Goal: Task Accomplishment & Management: Manage account settings

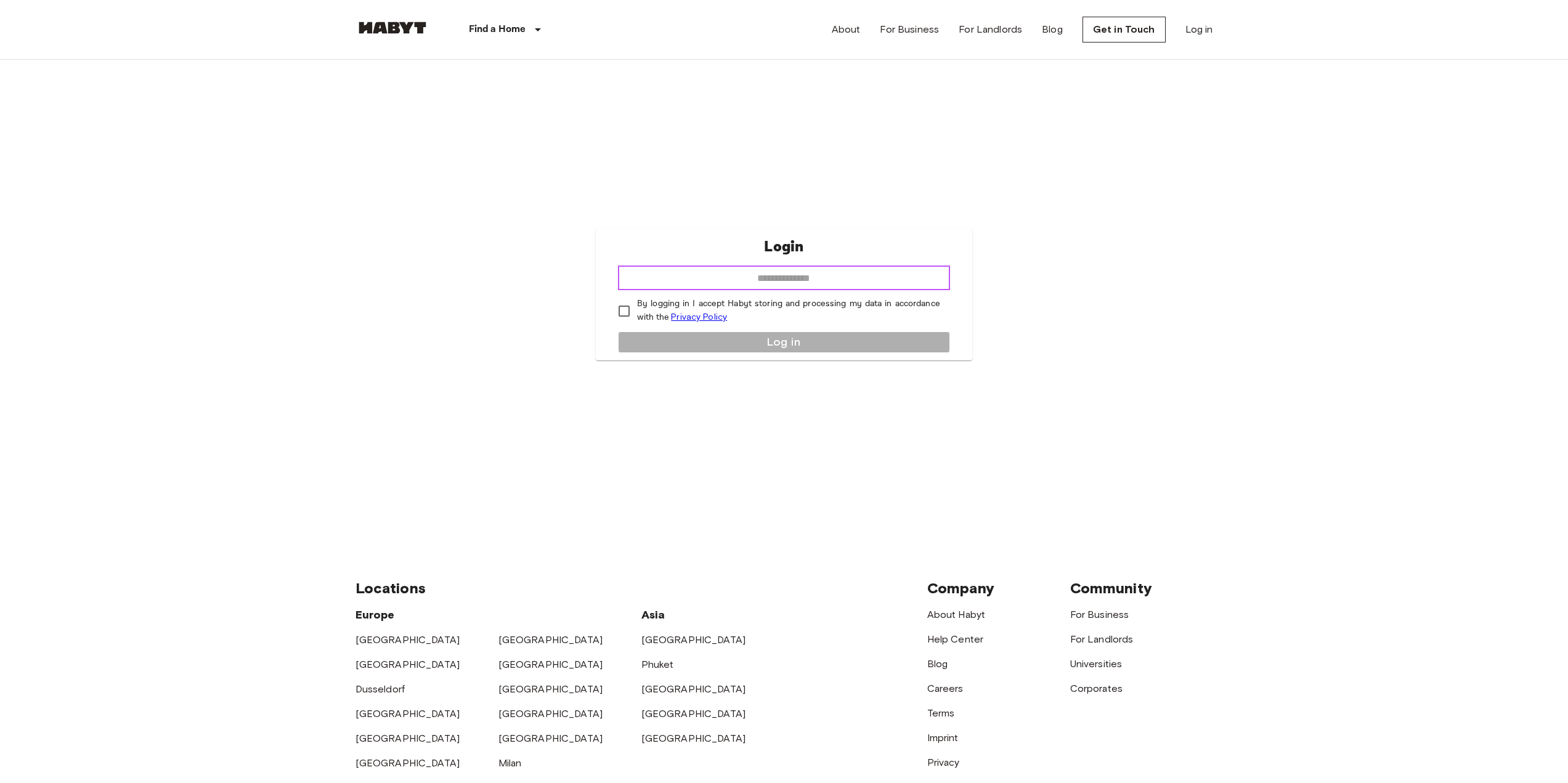
click at [868, 274] on input "email" at bounding box center [784, 277] width 332 height 25
type input "**********"
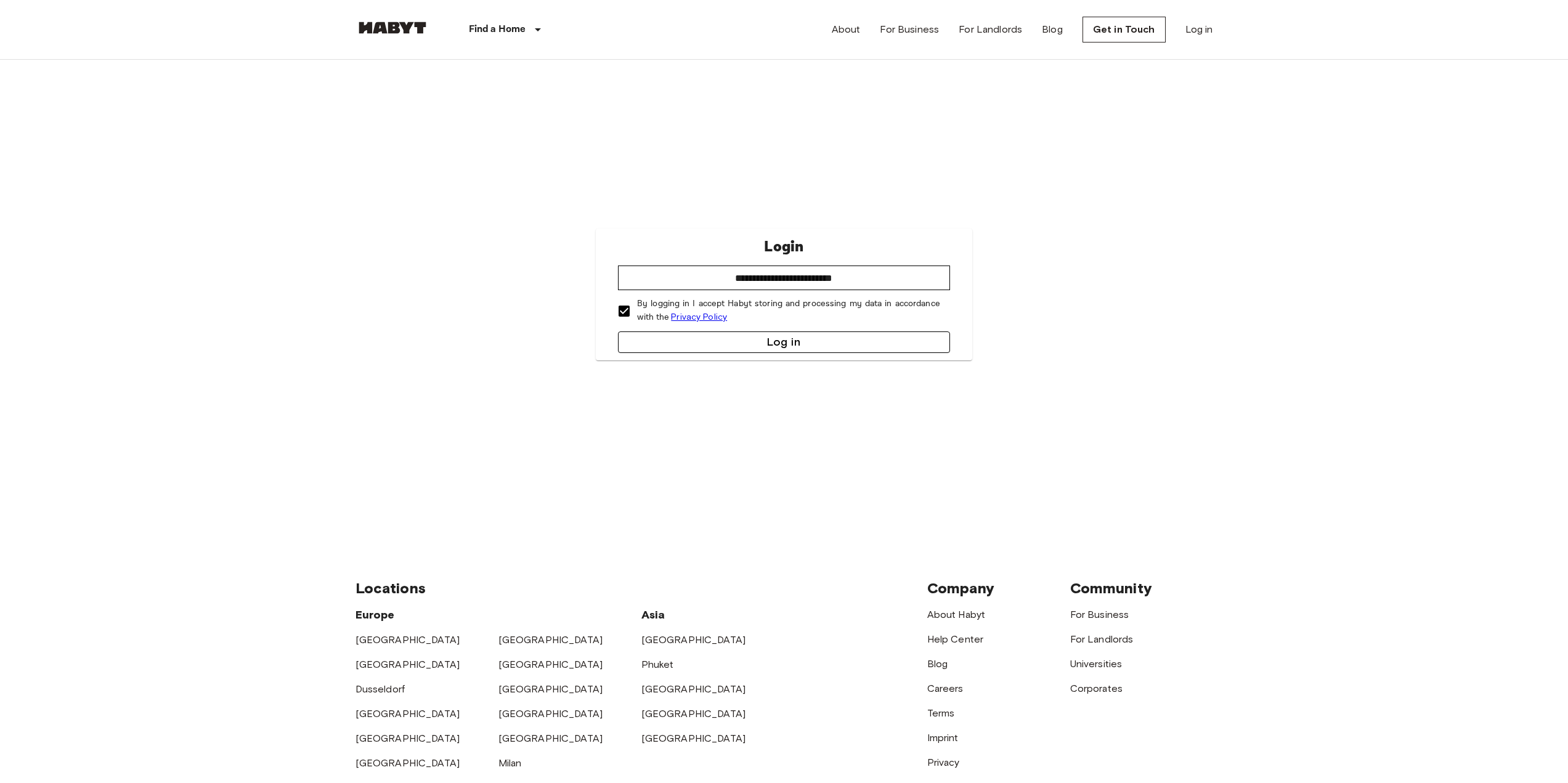
click at [661, 345] on button "Log in" at bounding box center [784, 342] width 332 height 22
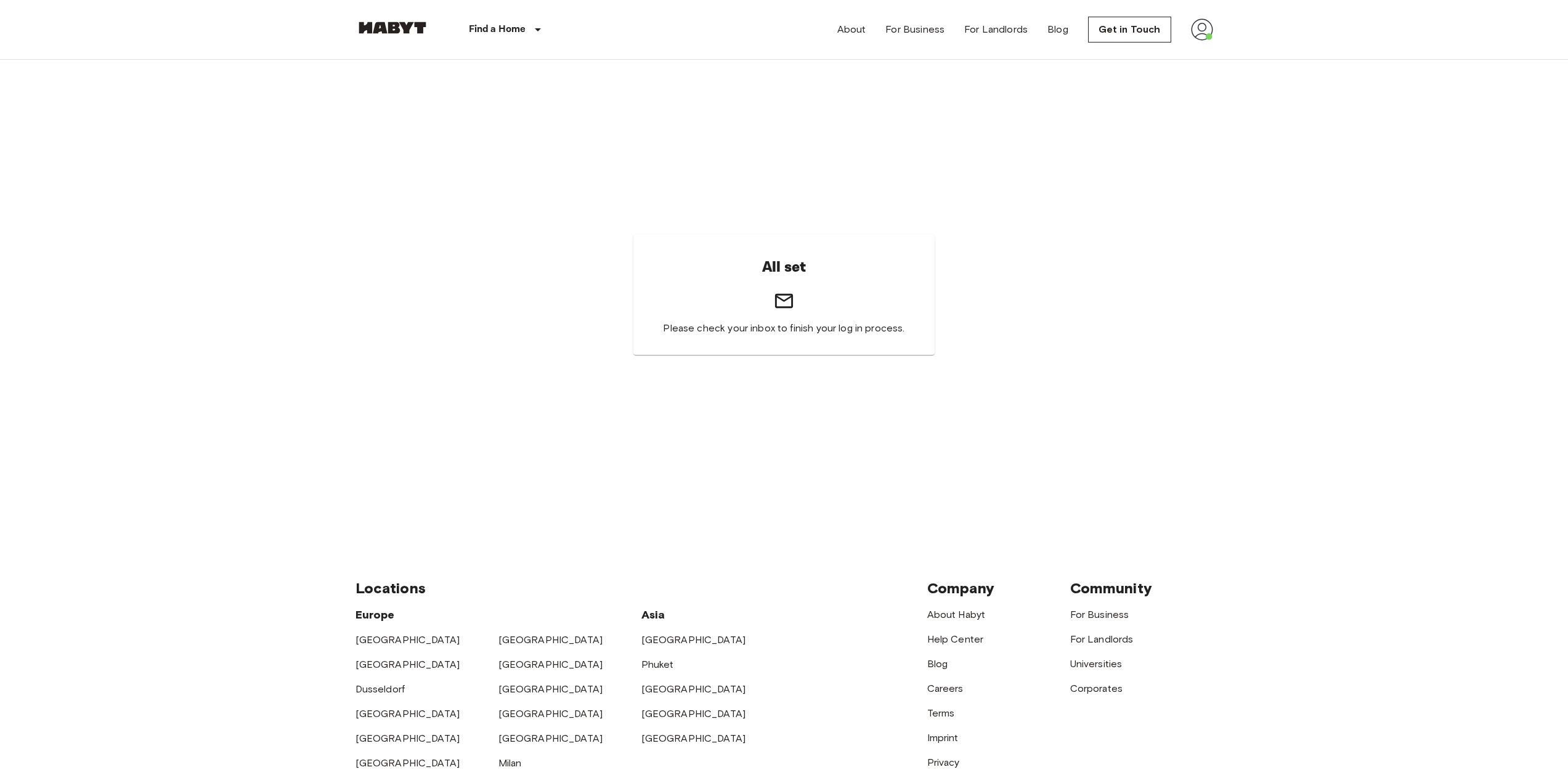
click at [1199, 27] on img at bounding box center [1202, 29] width 22 height 22
click at [1128, 34] on div at bounding box center [789, 391] width 1577 height 783
click at [1207, 29] on img at bounding box center [1202, 29] width 22 height 22
drag, startPoint x: 1228, startPoint y: 53, endPoint x: 1183, endPoint y: 189, distance: 143.3
click at [1173, 213] on div at bounding box center [789, 391] width 1577 height 783
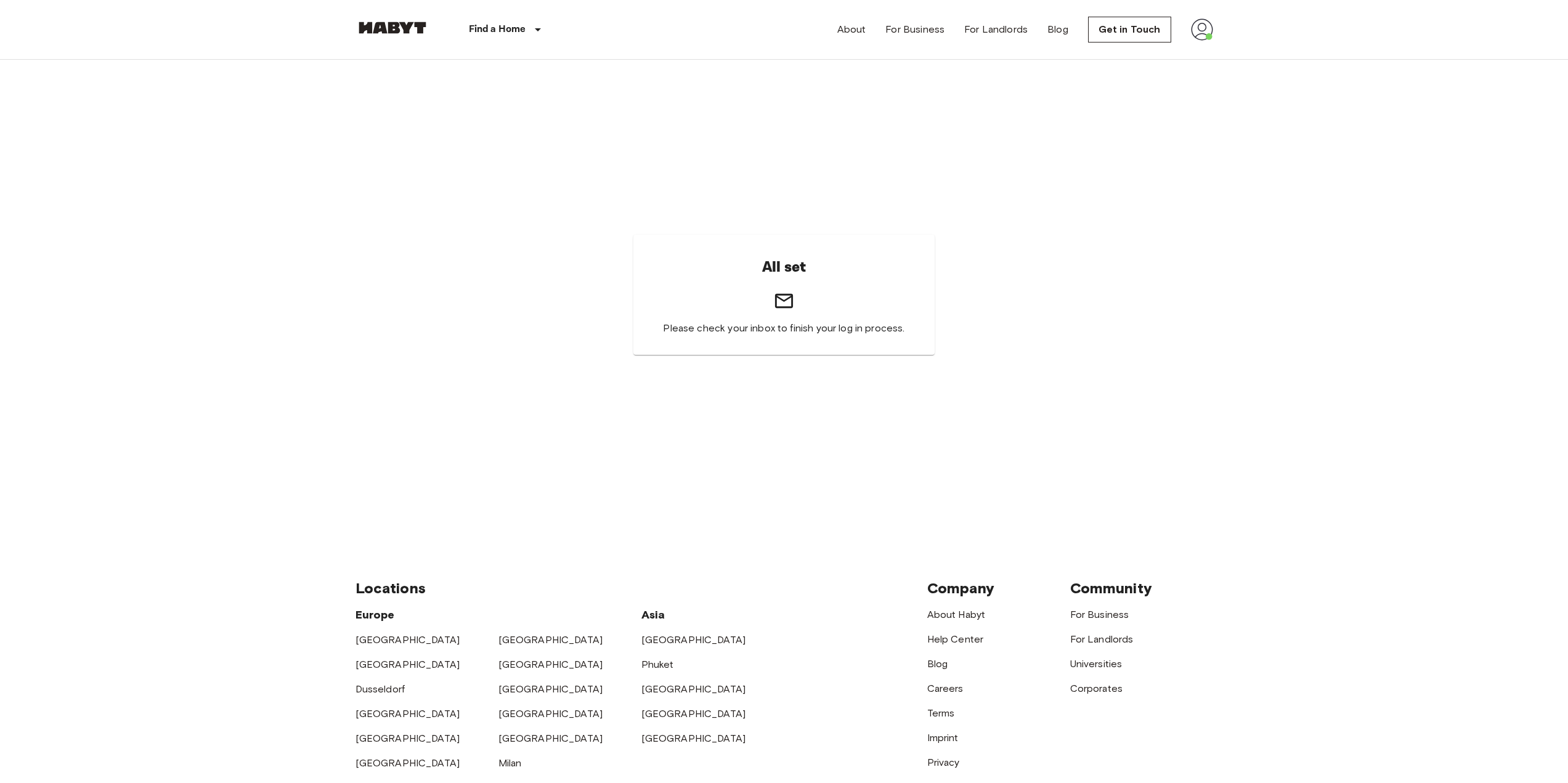
click at [1197, 29] on img at bounding box center [1202, 29] width 22 height 22
click at [1226, 48] on li "Profile" at bounding box center [1253, 51] width 123 height 22
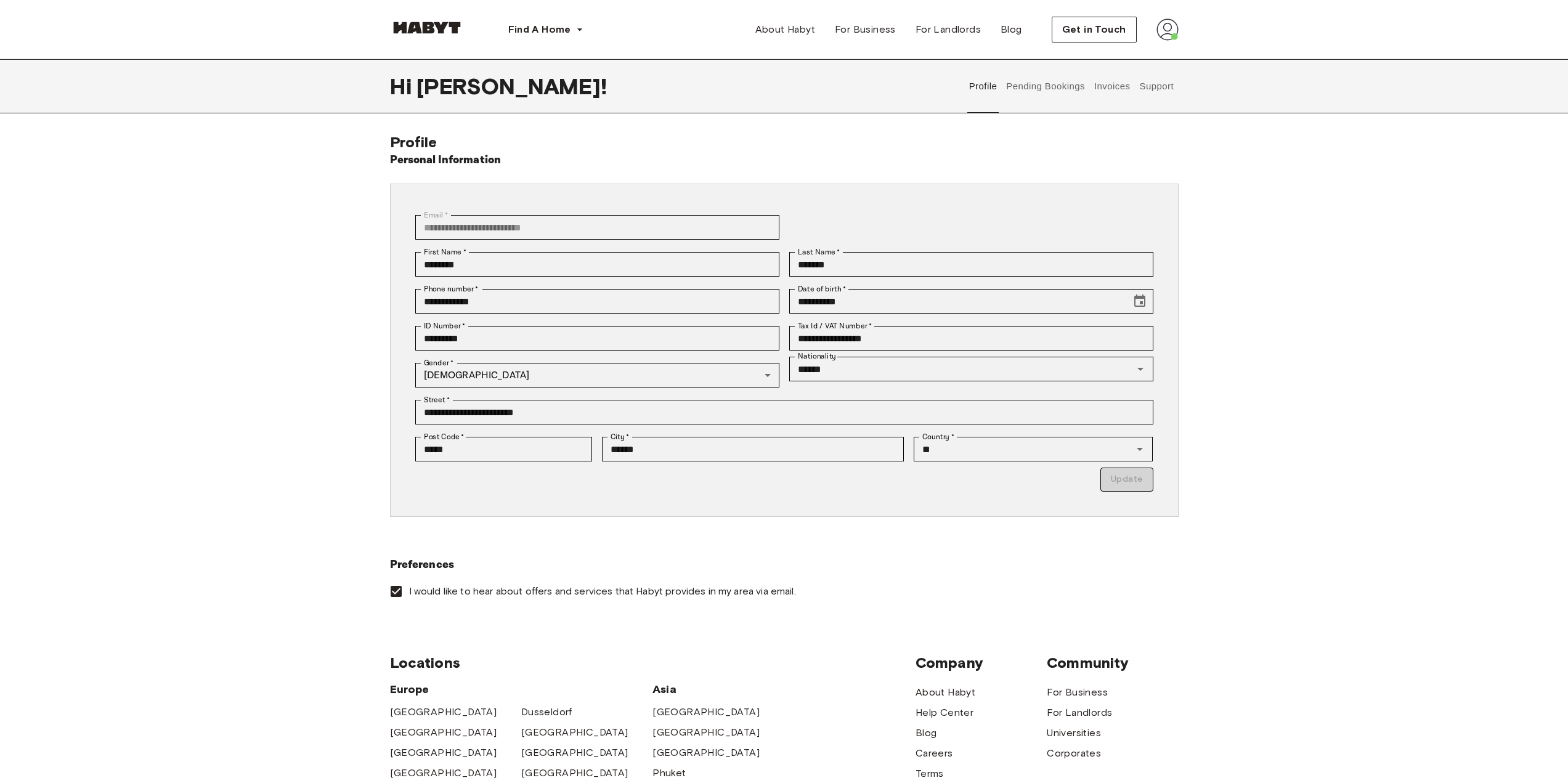
click at [1102, 91] on button "Invoices" at bounding box center [1112, 86] width 39 height 54
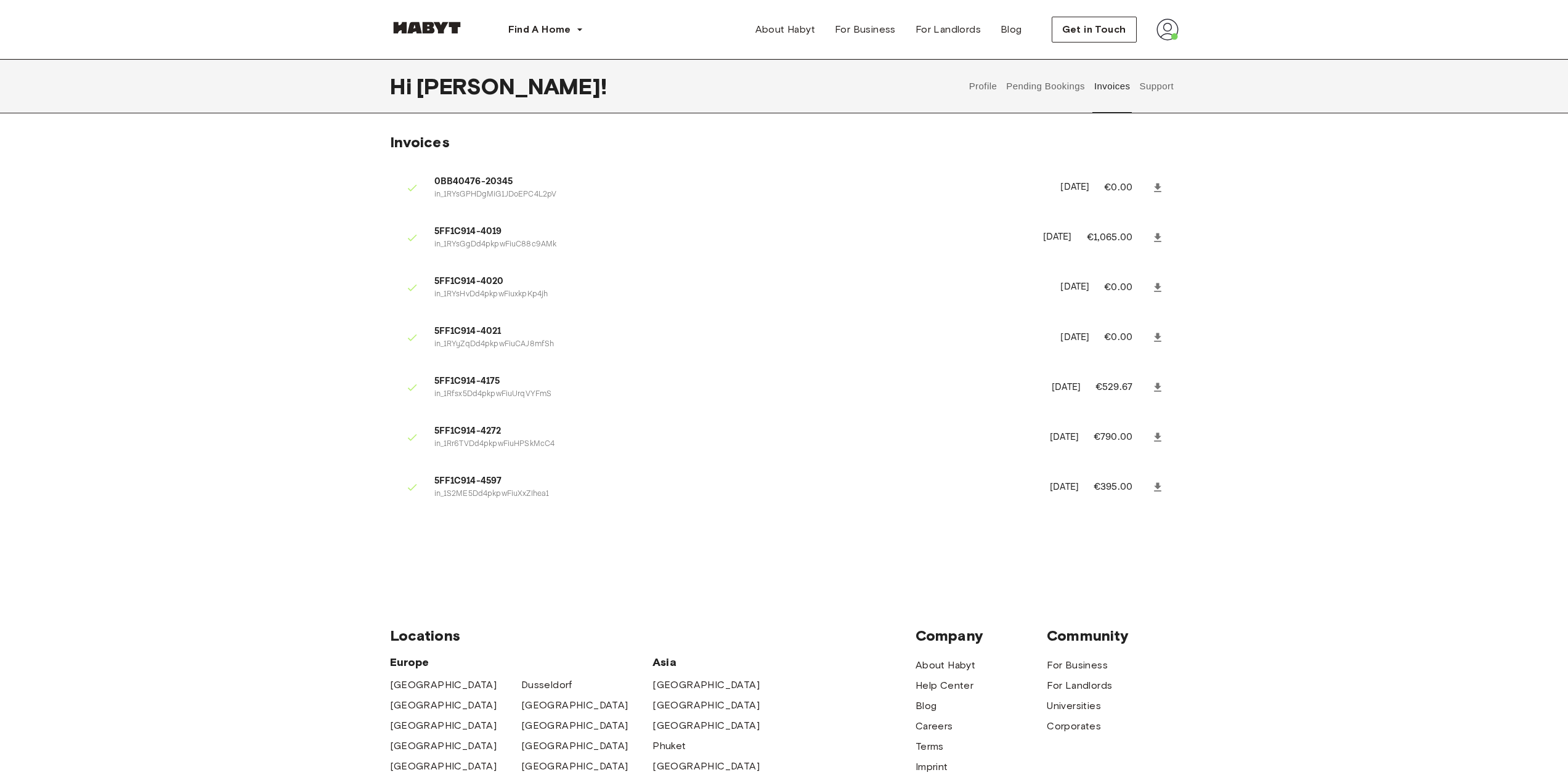
click at [1159, 188] on icon at bounding box center [1157, 188] width 13 height 13
click at [1155, 289] on icon at bounding box center [1157, 288] width 13 height 13
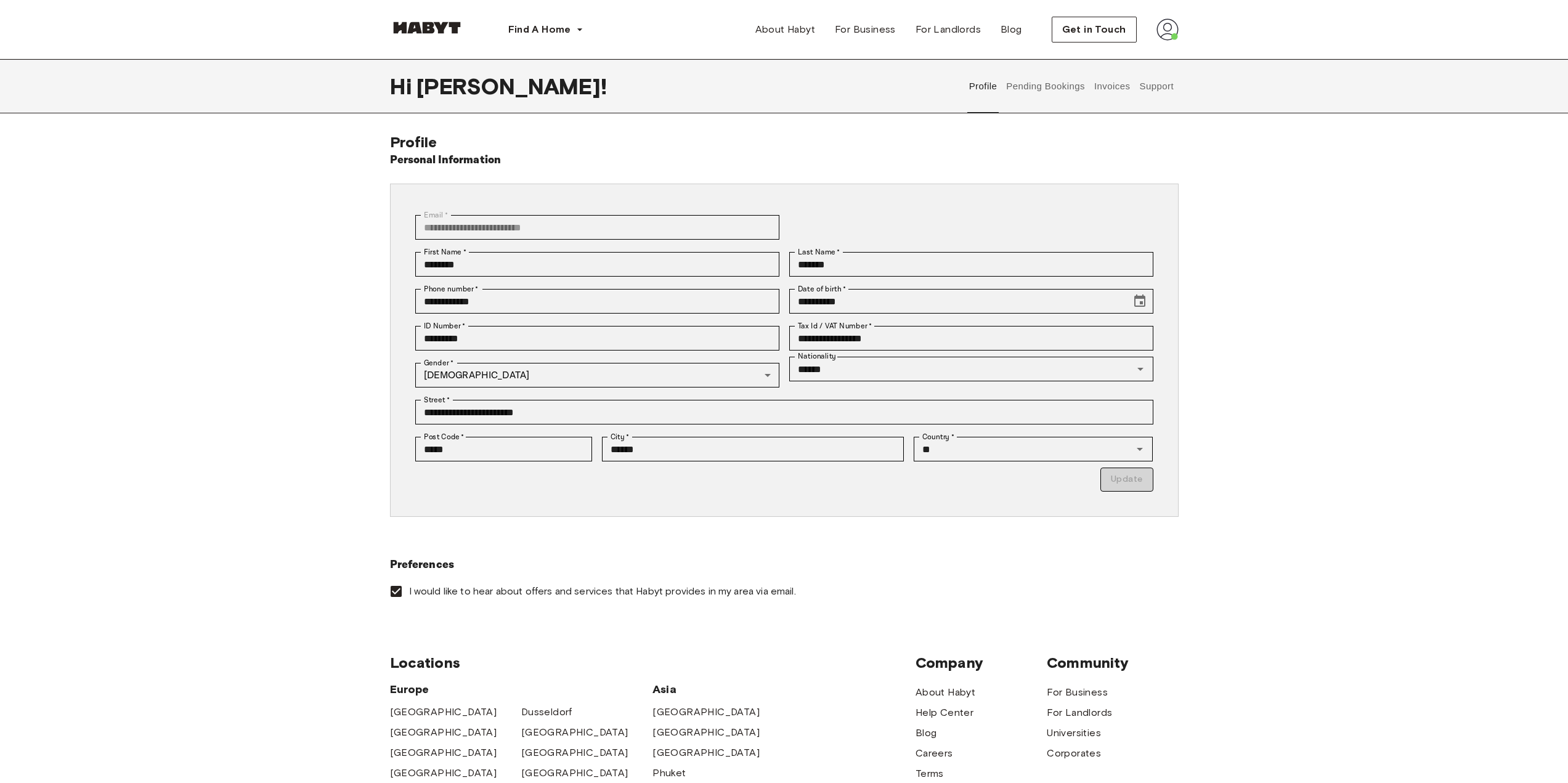
click at [1037, 90] on button "Pending Bookings" at bounding box center [1046, 86] width 82 height 54
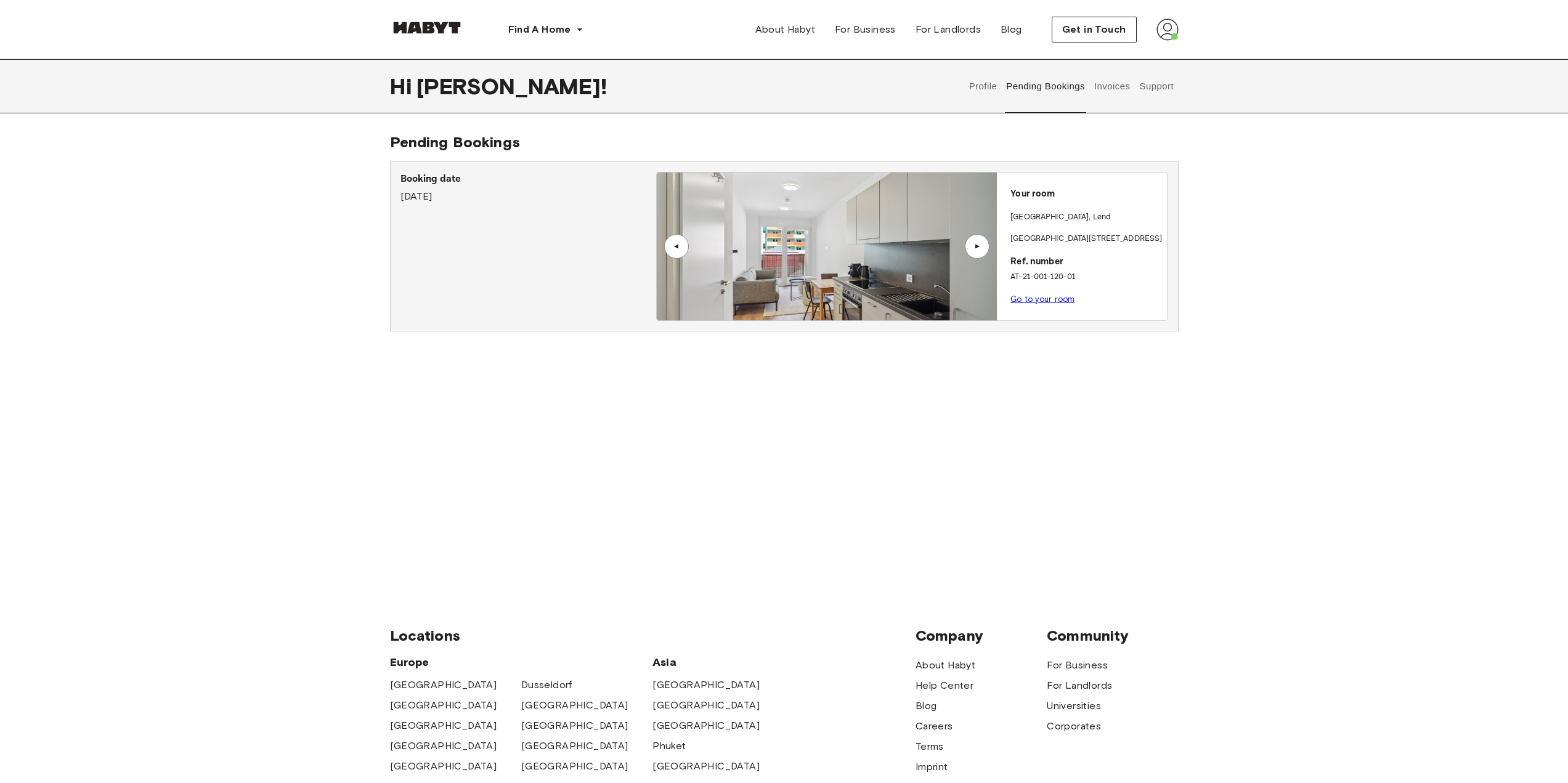
click at [1032, 299] on link "Go to your room" at bounding box center [1042, 299] width 64 height 9
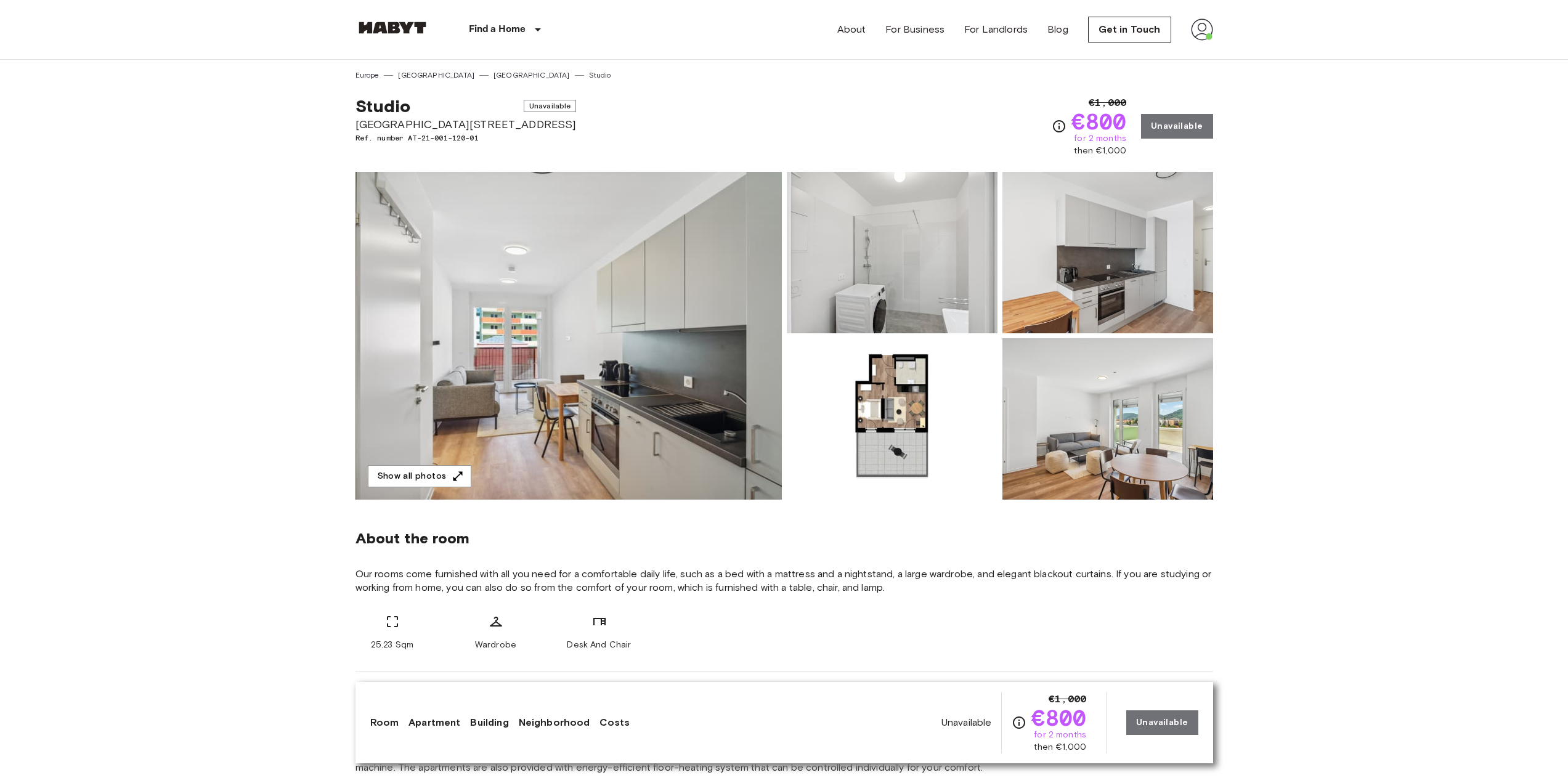
click at [402, 131] on span "Waagner-Biro Straße 128-130" at bounding box center [466, 125] width 221 height 16
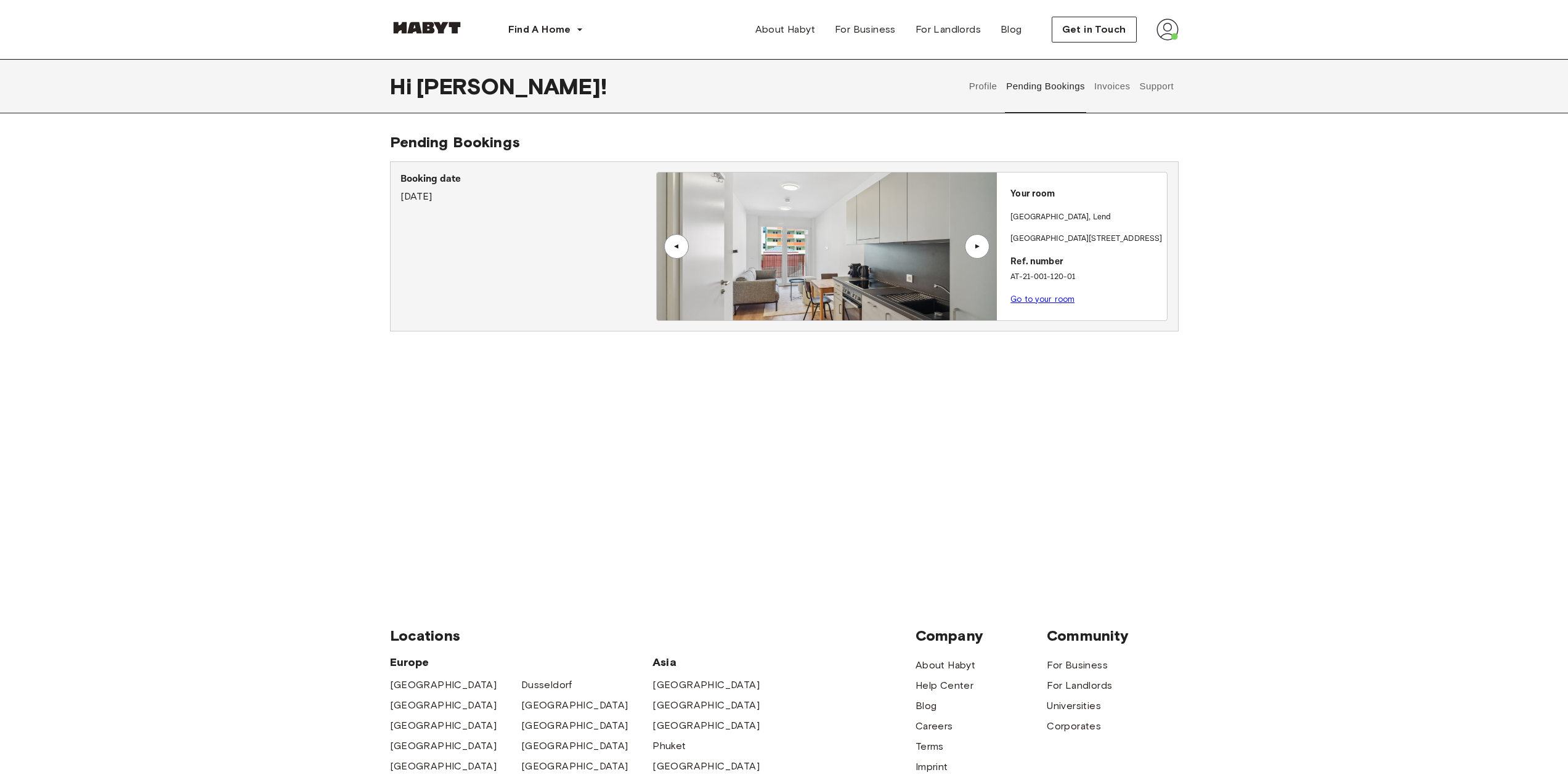
click at [1110, 90] on button "Invoices" at bounding box center [1112, 86] width 39 height 54
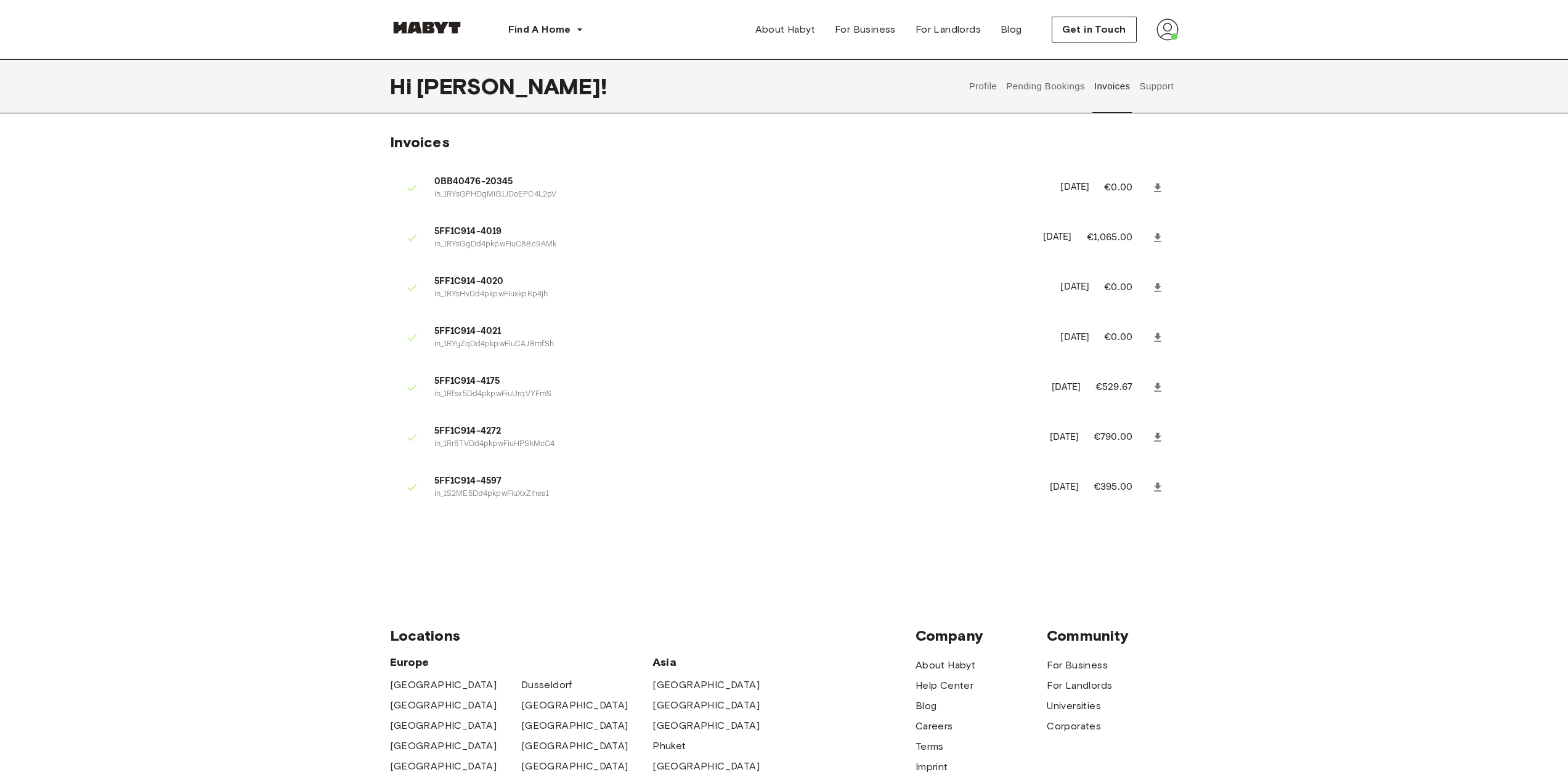
click at [978, 88] on button "Profile" at bounding box center [982, 86] width 31 height 54
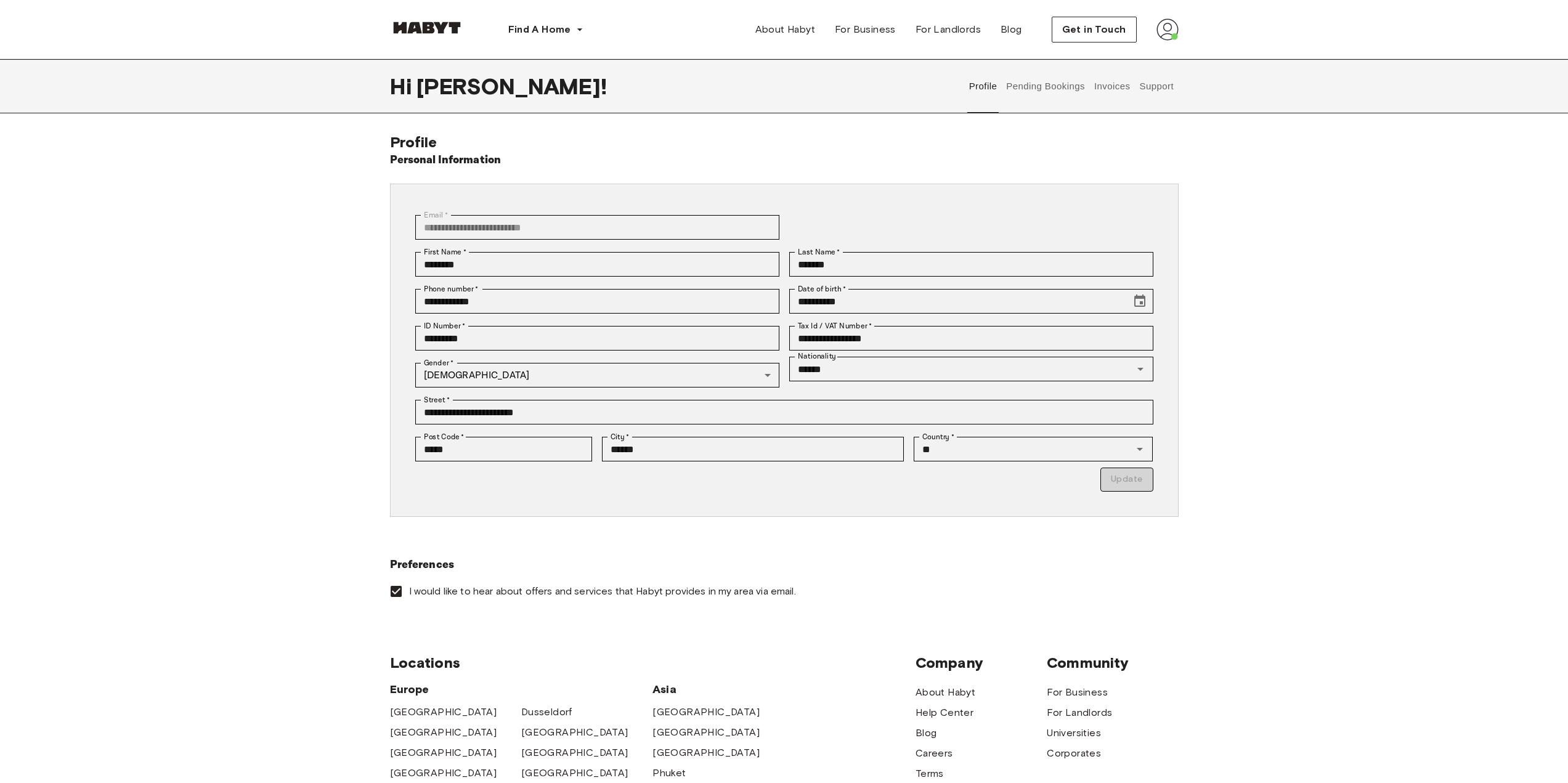
click at [1112, 80] on button "Invoices" at bounding box center [1112, 86] width 39 height 54
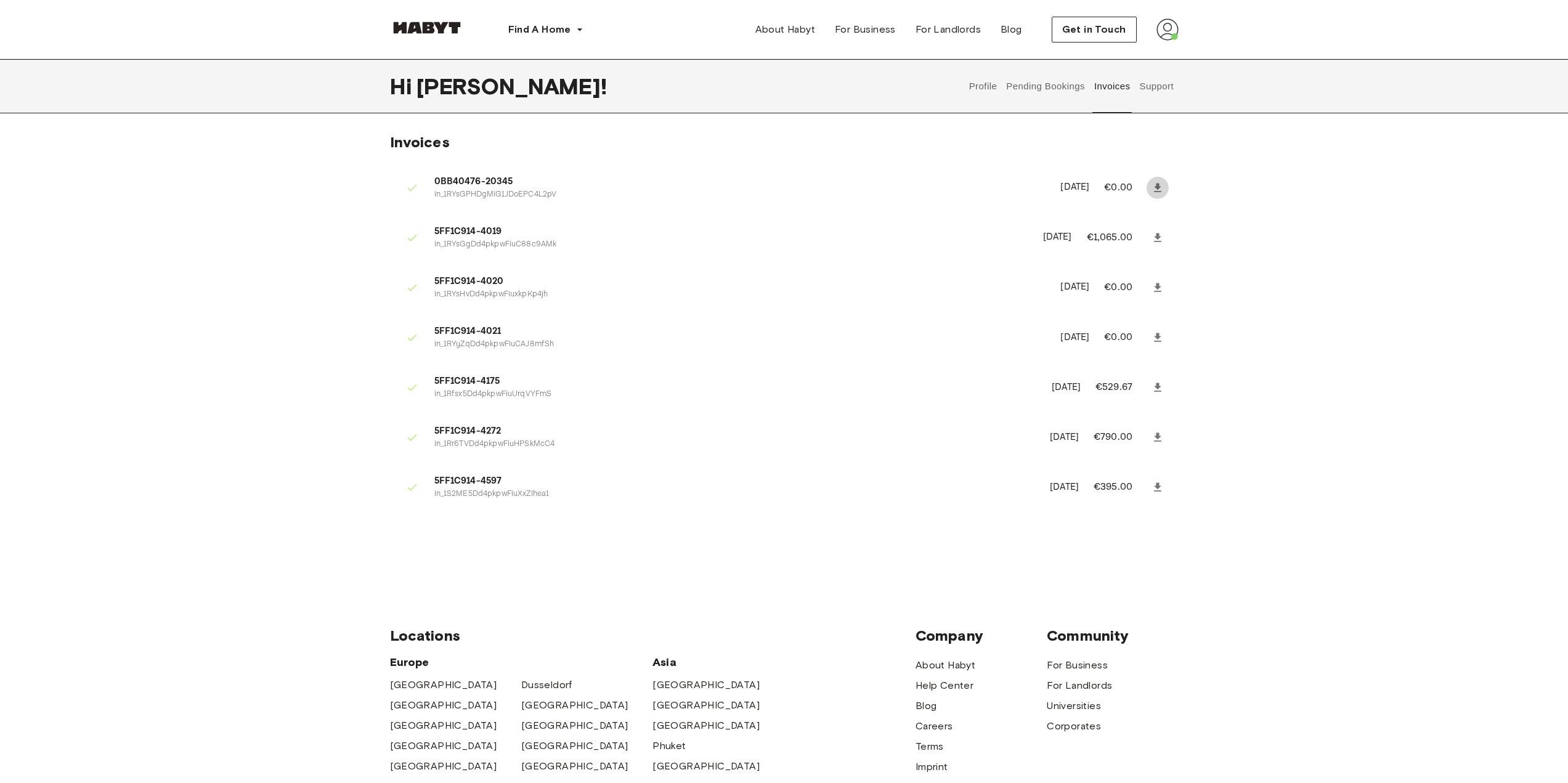
click at [1159, 188] on icon at bounding box center [1157, 188] width 13 height 13
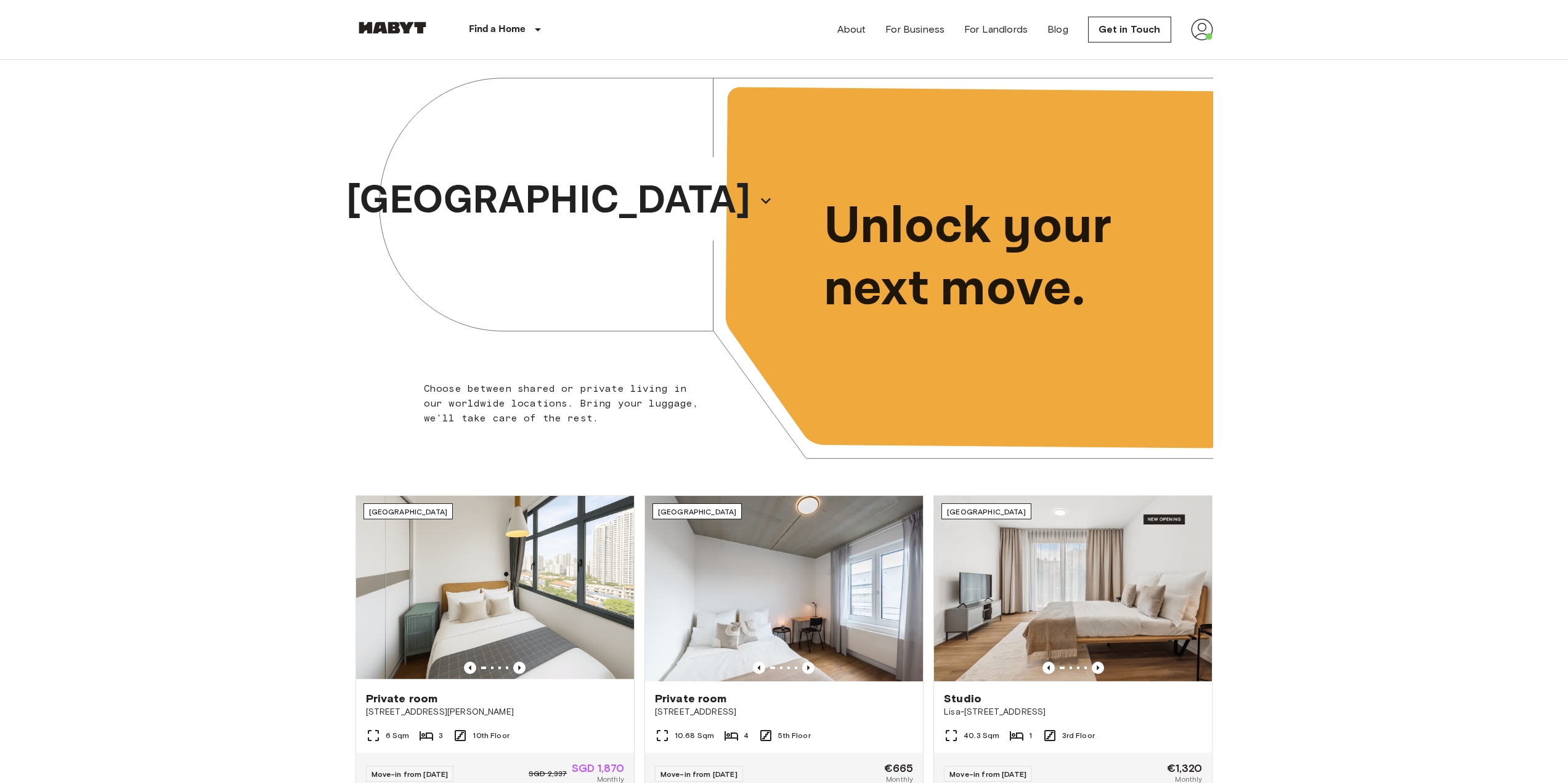
click at [1201, 31] on img at bounding box center [1202, 29] width 22 height 22
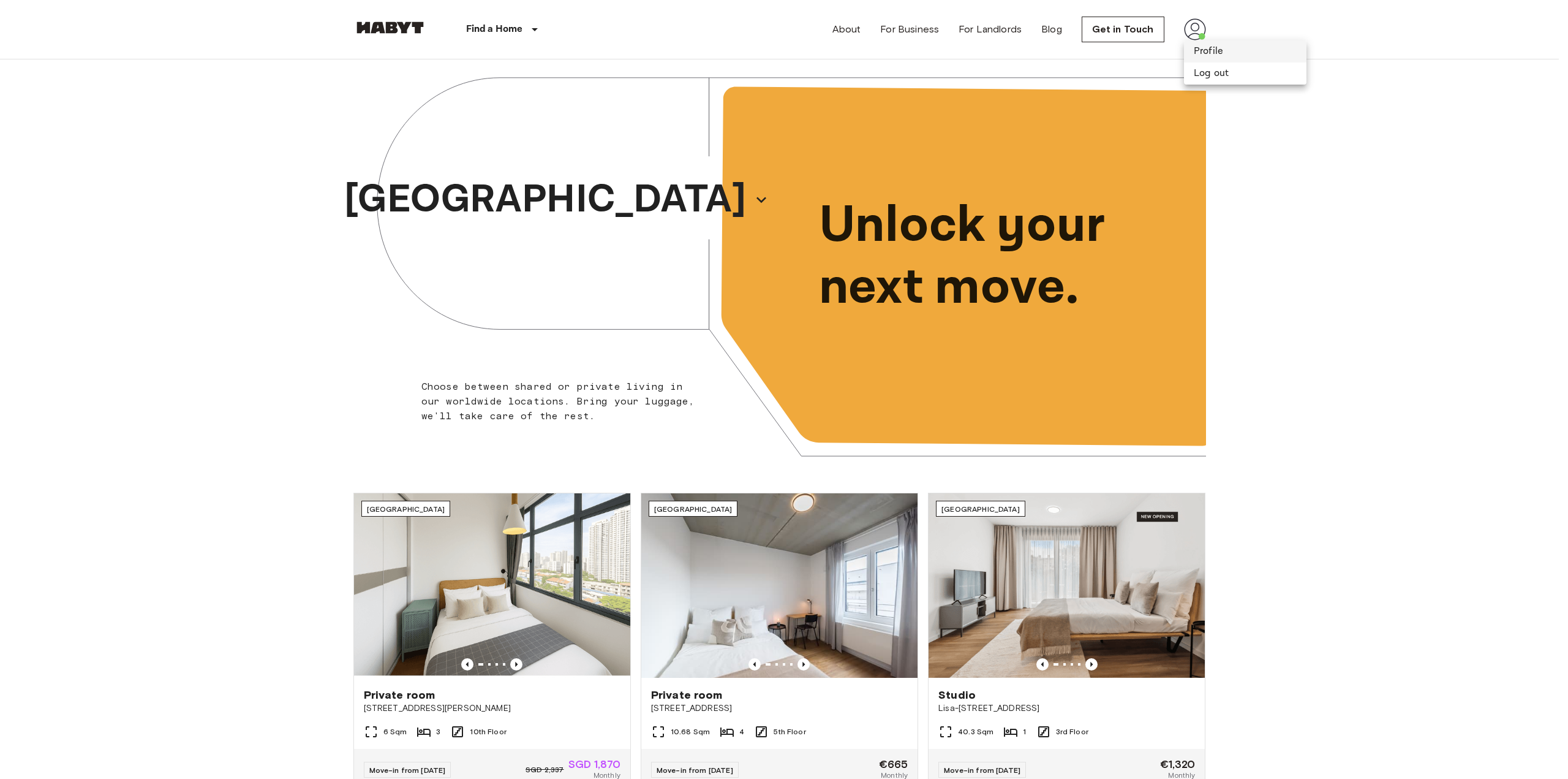
click at [1222, 49] on li "Profile" at bounding box center [1246, 51] width 123 height 22
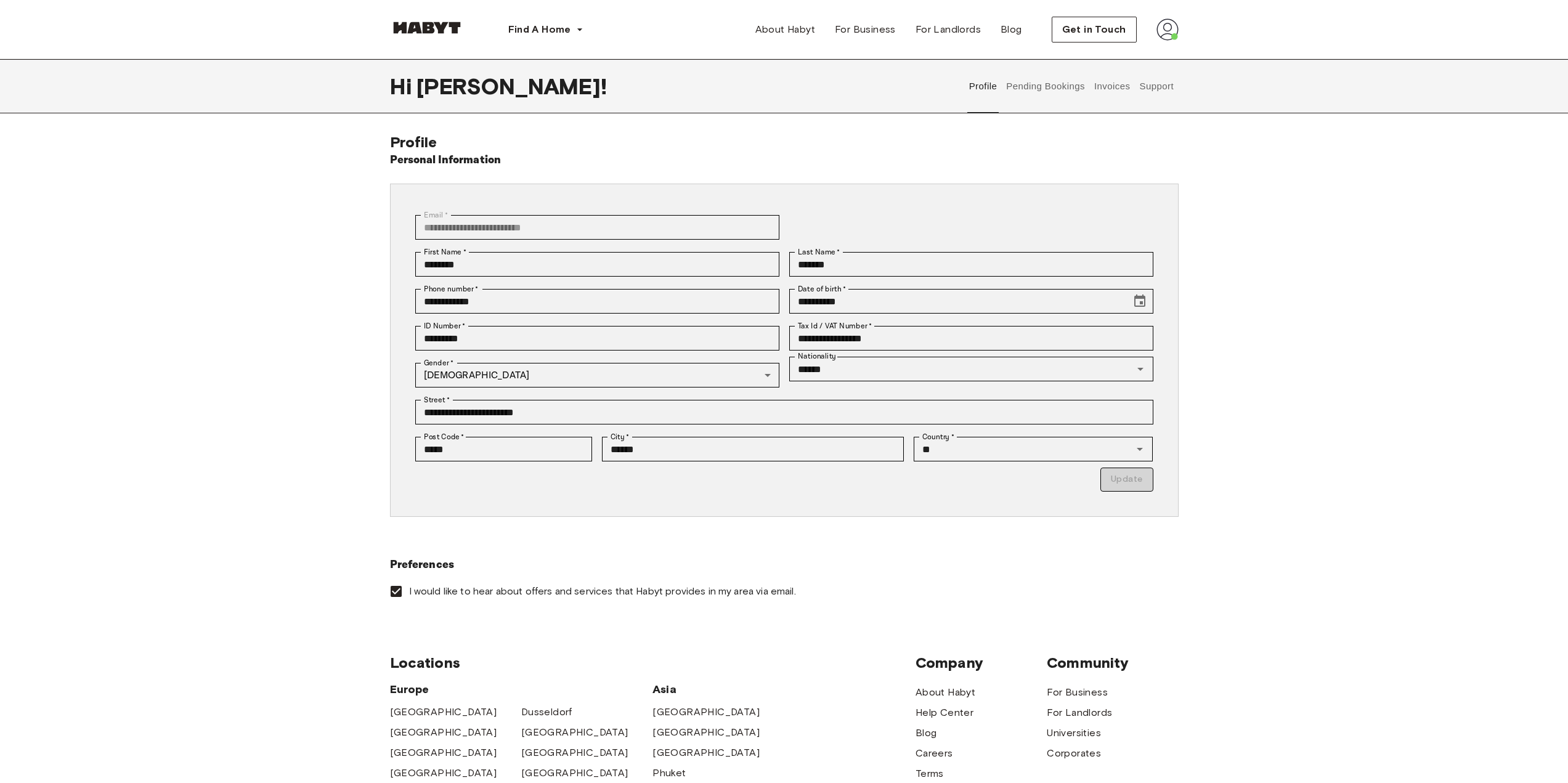
click at [1104, 93] on button "Invoices" at bounding box center [1112, 86] width 39 height 54
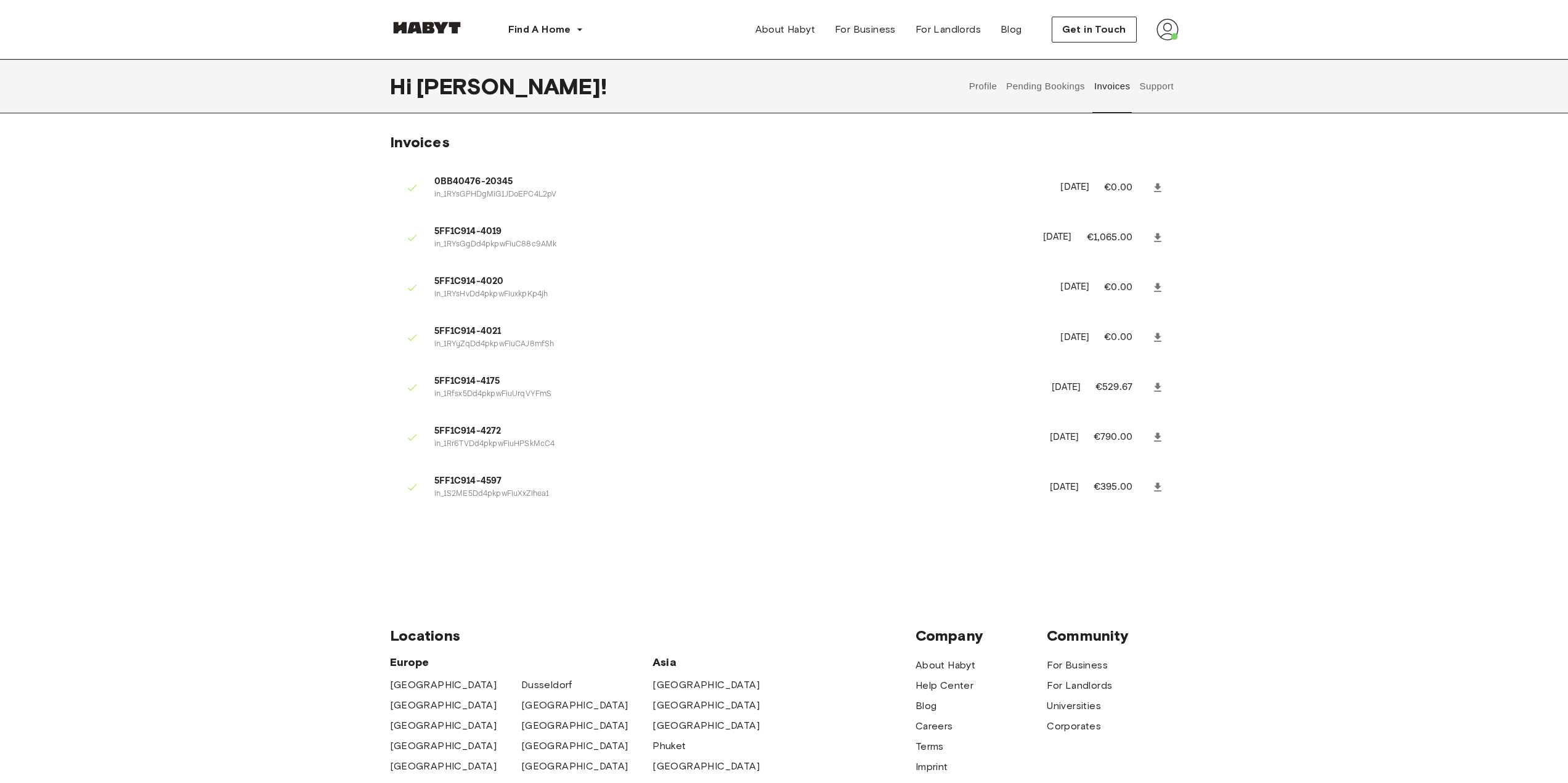
click at [1157, 384] on icon at bounding box center [1157, 387] width 7 height 9
click at [1151, 284] on icon at bounding box center [1157, 288] width 13 height 13
click at [1156, 334] on icon at bounding box center [1157, 337] width 7 height 9
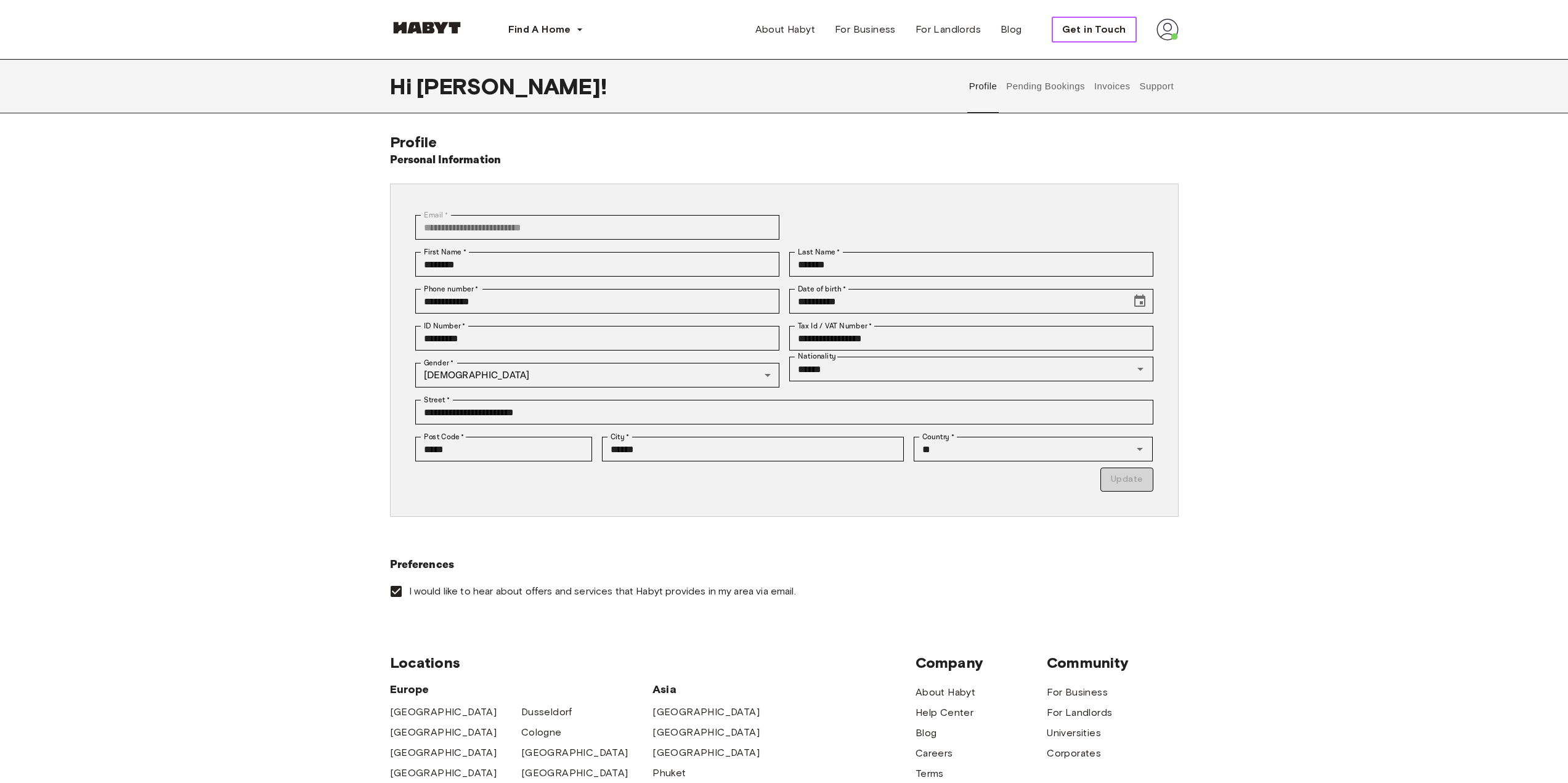
drag, startPoint x: 0, startPoint y: 0, endPoint x: 1101, endPoint y: 29, distance: 1101.4
drag, startPoint x: 1101, startPoint y: 29, endPoint x: 1407, endPoint y: 76, distance: 309.6
click at [1407, 76] on div "Hi Valentin ! Profile Pending Bookings Invoices Support" at bounding box center [784, 86] width 1568 height 54
drag, startPoint x: 1099, startPoint y: 27, endPoint x: 1039, endPoint y: 49, distance: 63.9
click at [1039, 49] on div "Find A Home Europe Amsterdam Berlin Frankfurt Hamburg Lisbon Madrid Milan Moden…" at bounding box center [784, 29] width 789 height 59
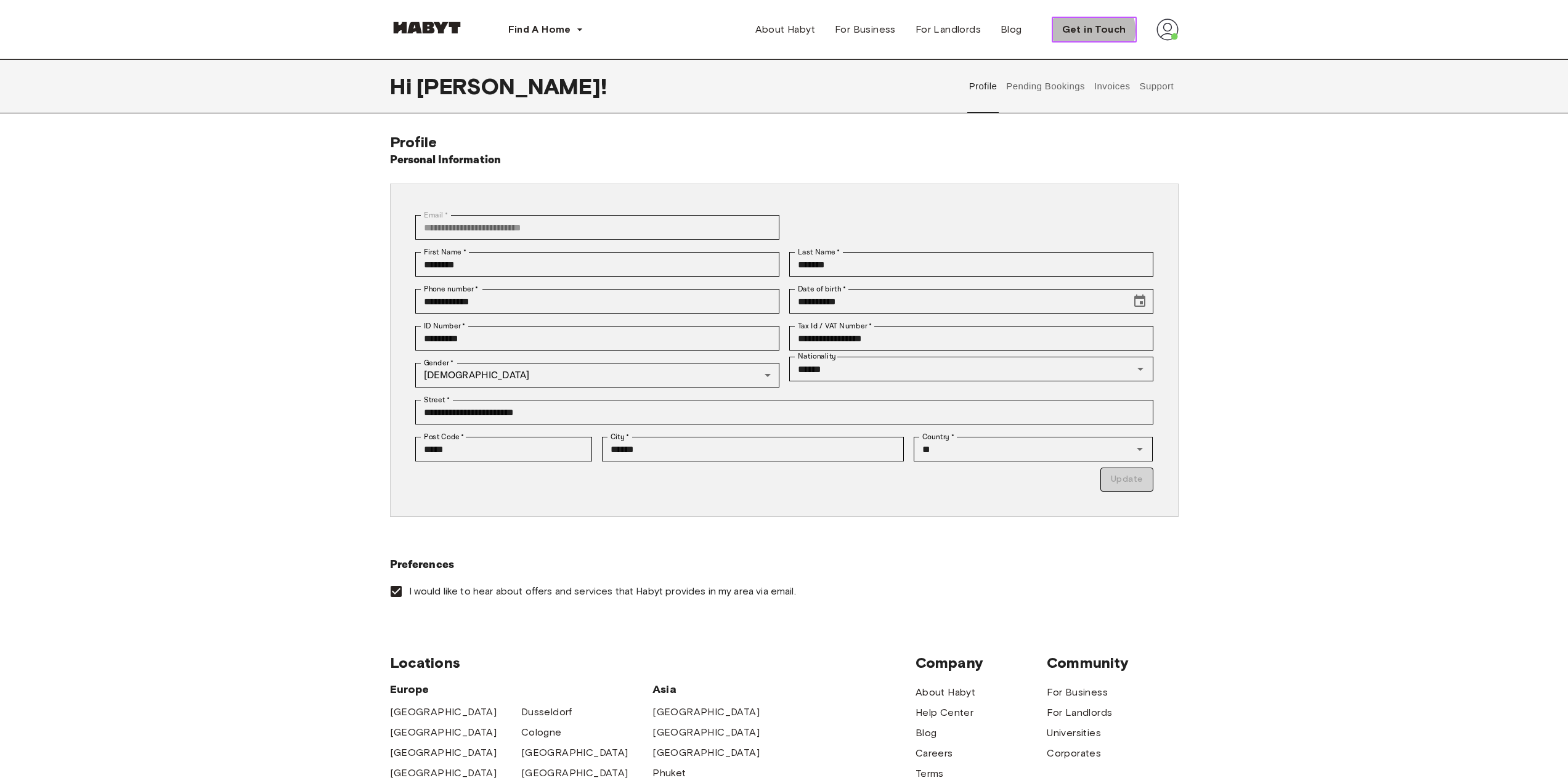
click at [1090, 30] on span "Get in Touch" at bounding box center [1094, 29] width 64 height 15
click at [1110, 85] on button "Invoices" at bounding box center [1112, 86] width 39 height 54
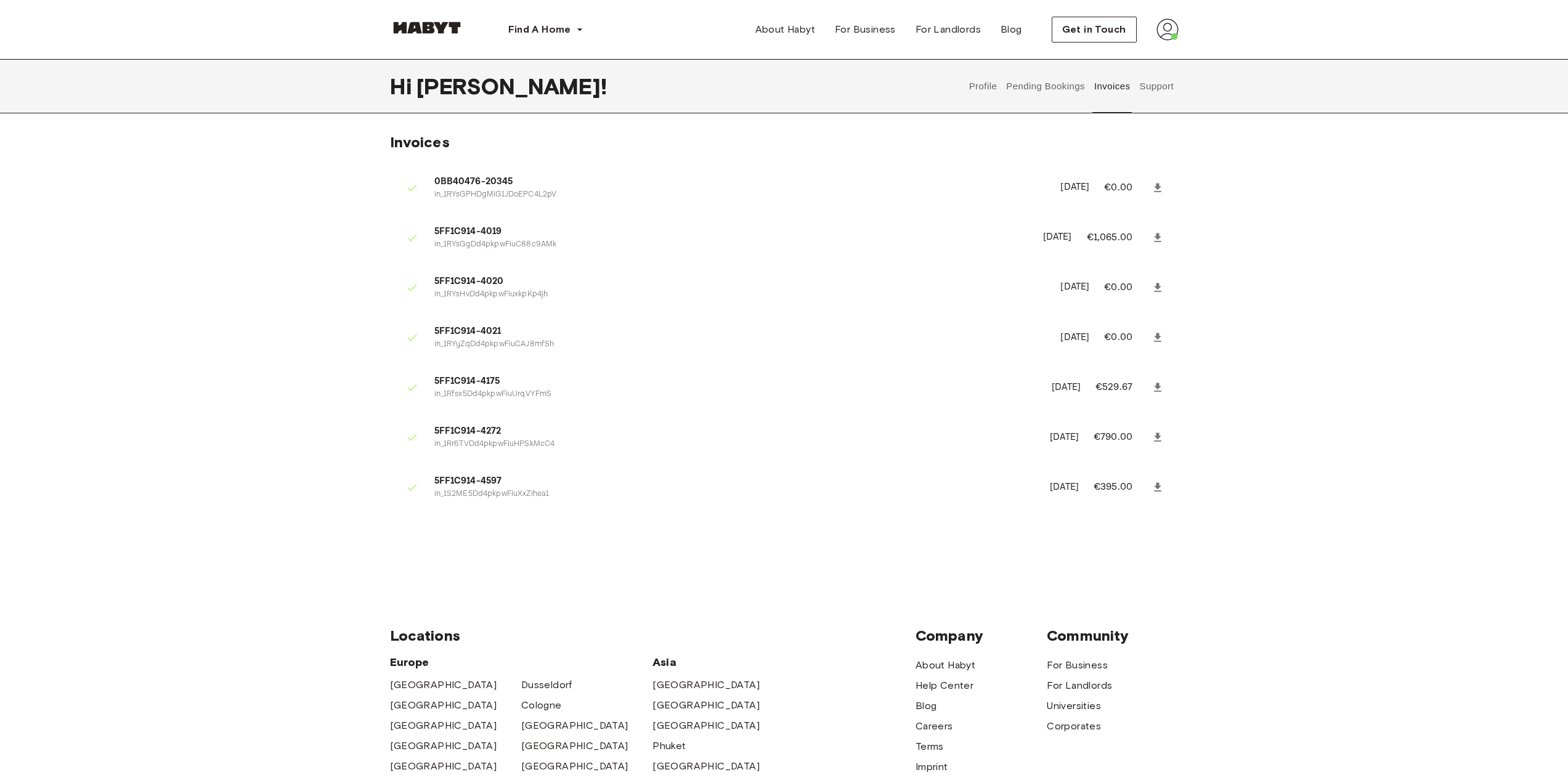
drag, startPoint x: 1162, startPoint y: 88, endPoint x: 1136, endPoint y: 143, distance: 60.8
click at [1136, 143] on div "Invoices 0BB40476-20345 in_1RYsGPHDgMiG1JDoEPC4L2pV [DATE] €0.00 5FF1C914-4019 …" at bounding box center [784, 332] width 789 height 398
click at [1165, 98] on button "Support" at bounding box center [1157, 86] width 38 height 54
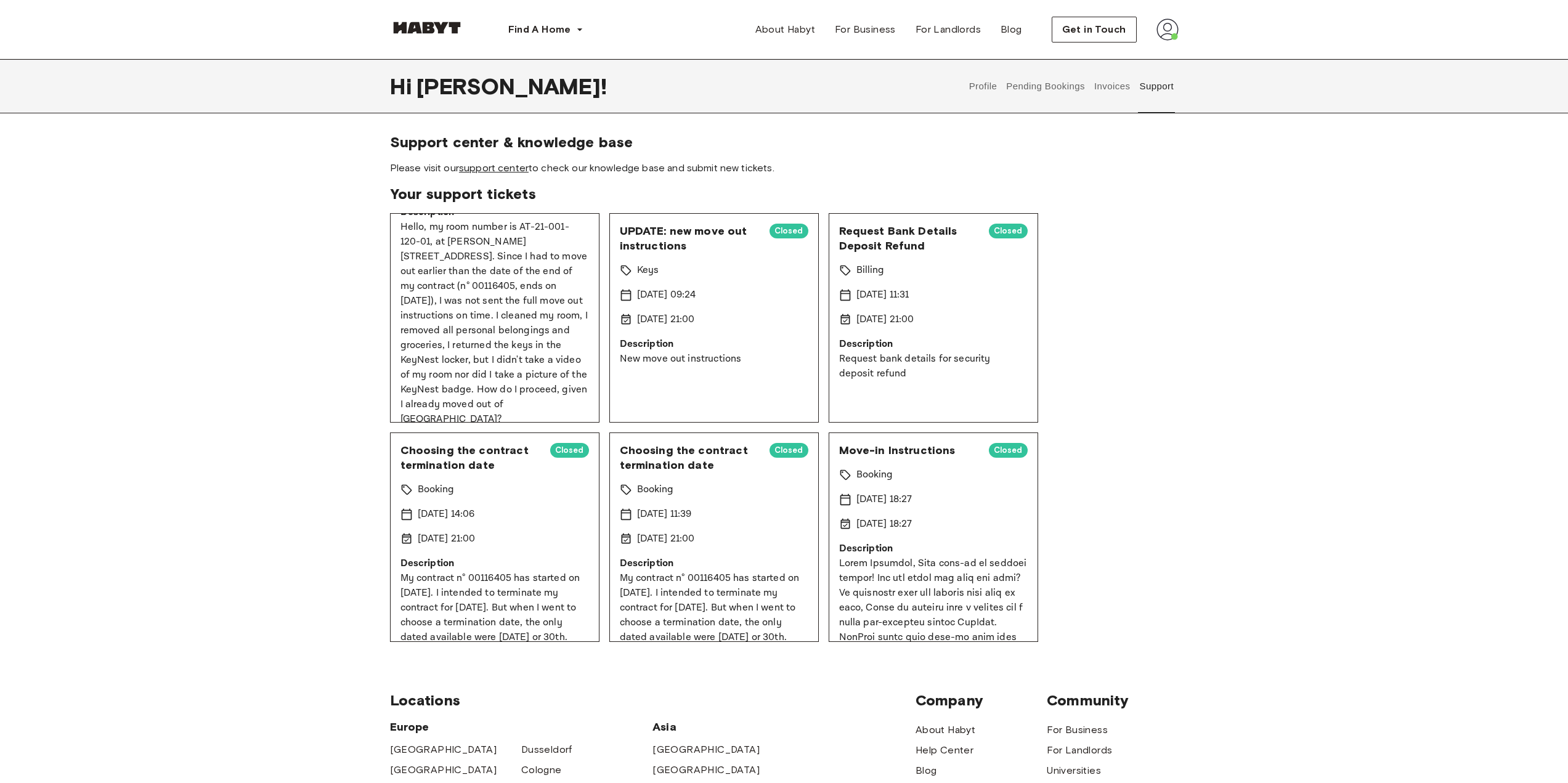
click at [486, 171] on link "support center" at bounding box center [493, 168] width 70 height 12
click at [1056, 90] on button "Pending Bookings" at bounding box center [1046, 86] width 82 height 54
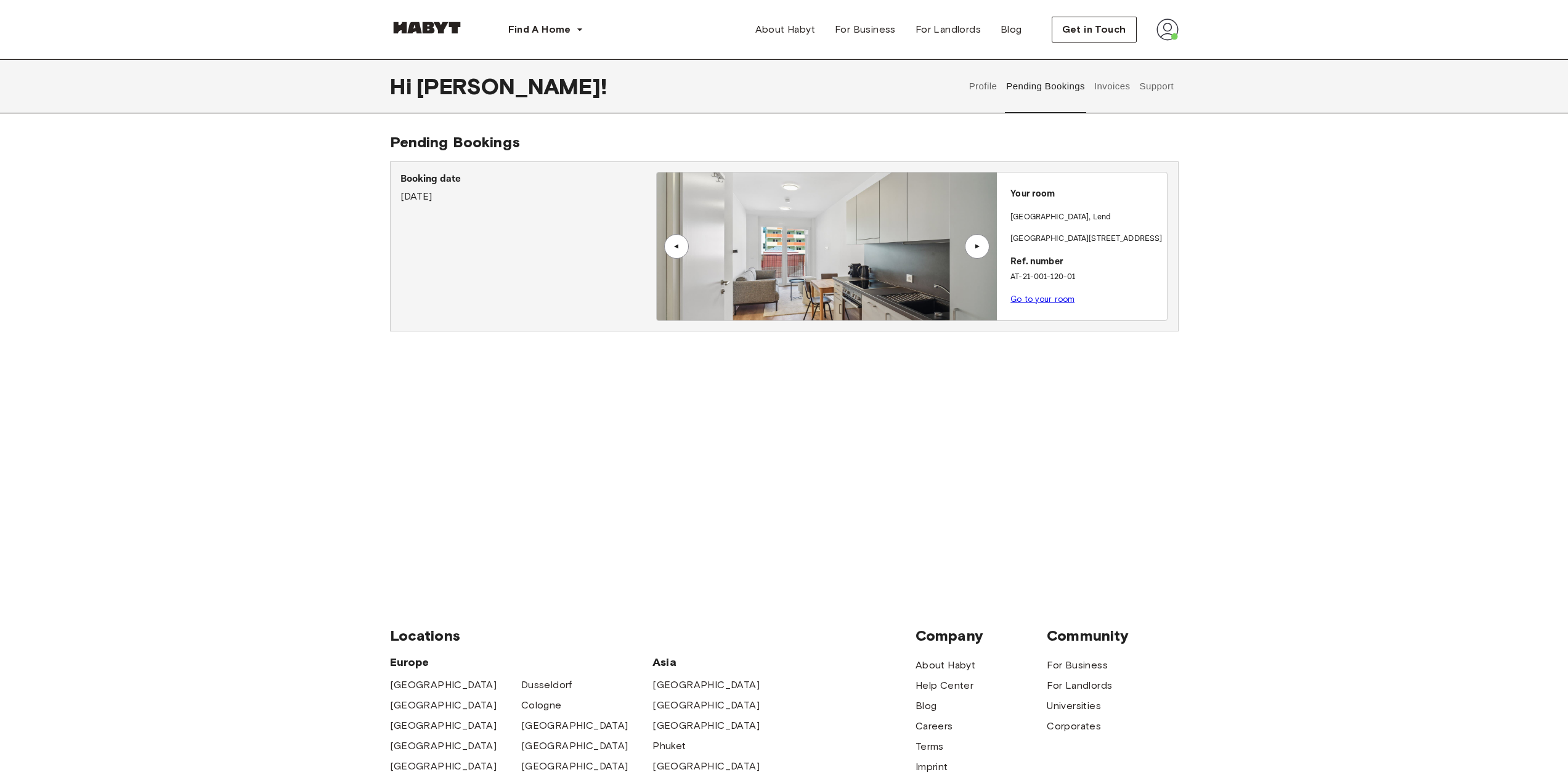
click at [1097, 93] on button "Invoices" at bounding box center [1112, 86] width 39 height 54
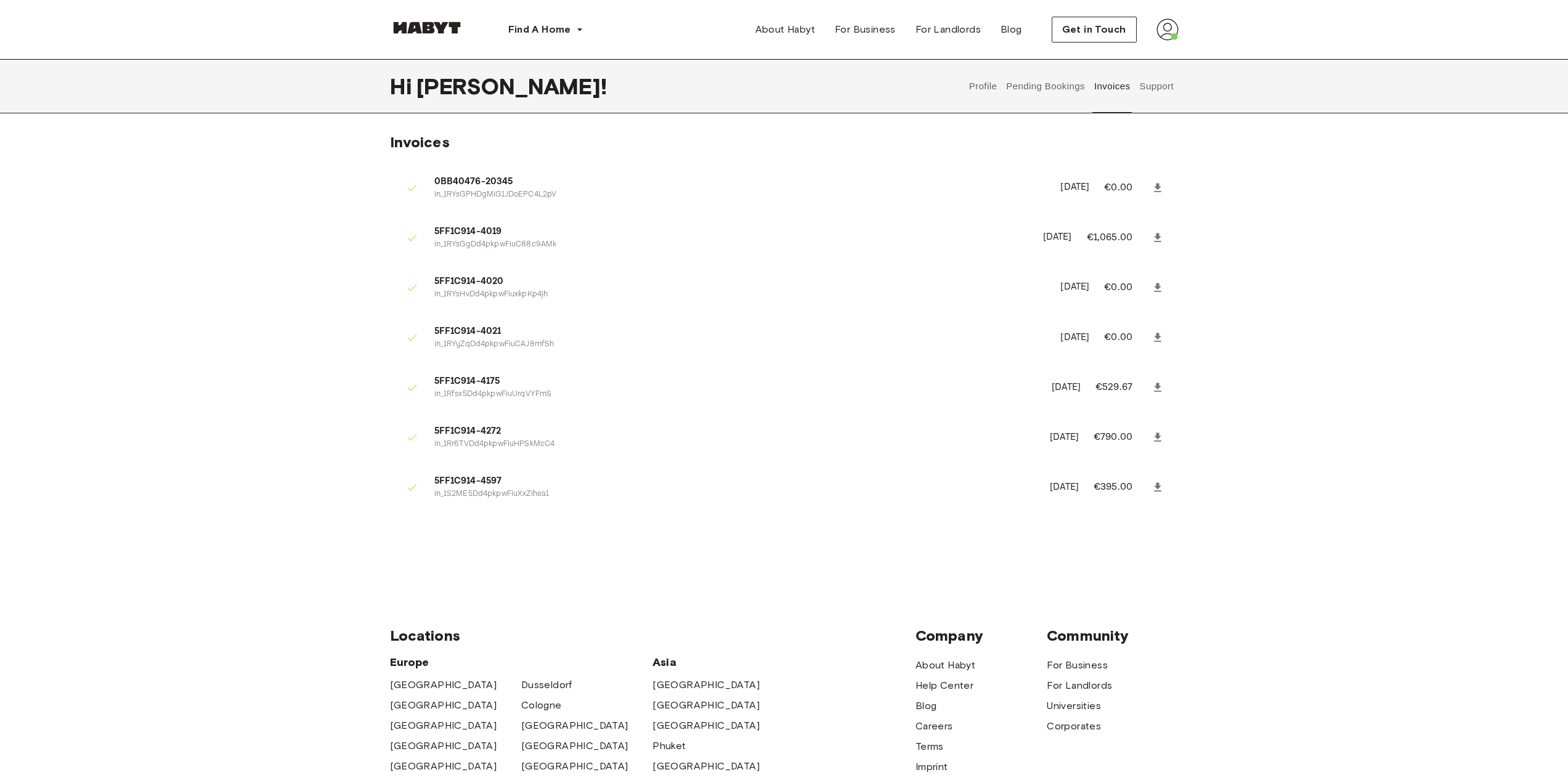
click at [1035, 80] on button "Pending Bookings" at bounding box center [1046, 86] width 82 height 54
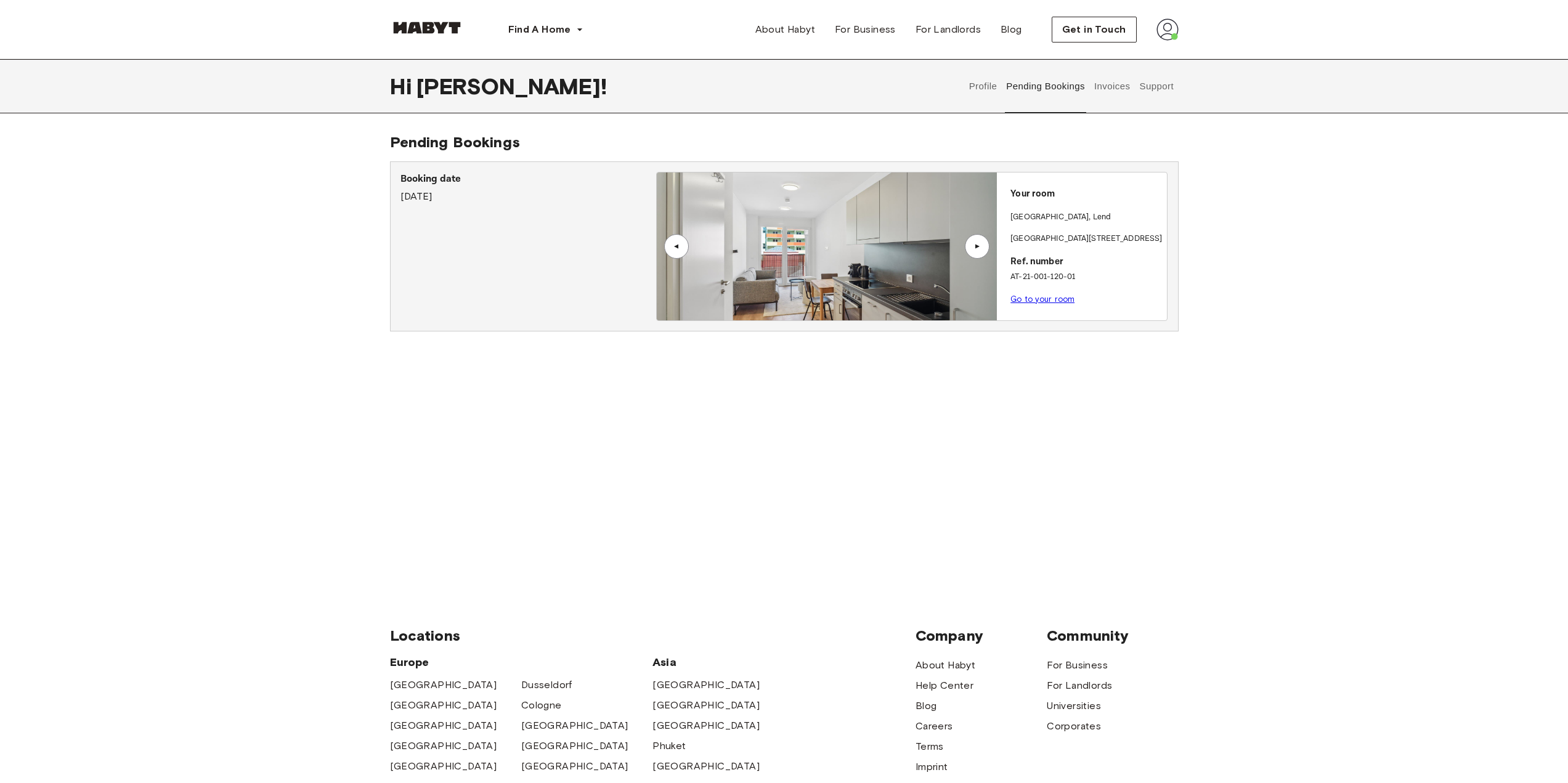
click at [980, 91] on button "Profile" at bounding box center [982, 86] width 31 height 54
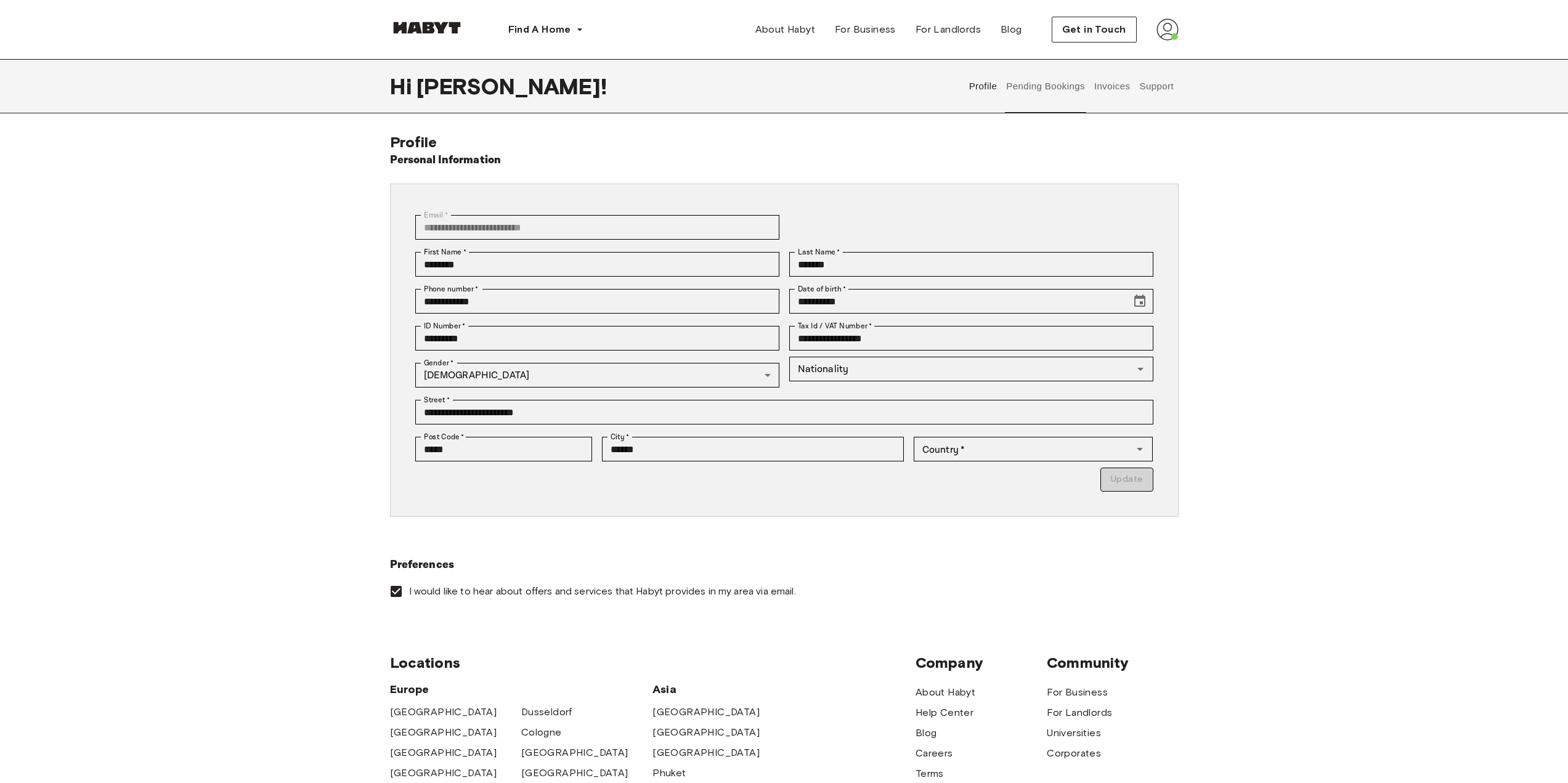
type input "******"
type input "**"
click at [1019, 83] on button "Pending Bookings" at bounding box center [1046, 86] width 82 height 54
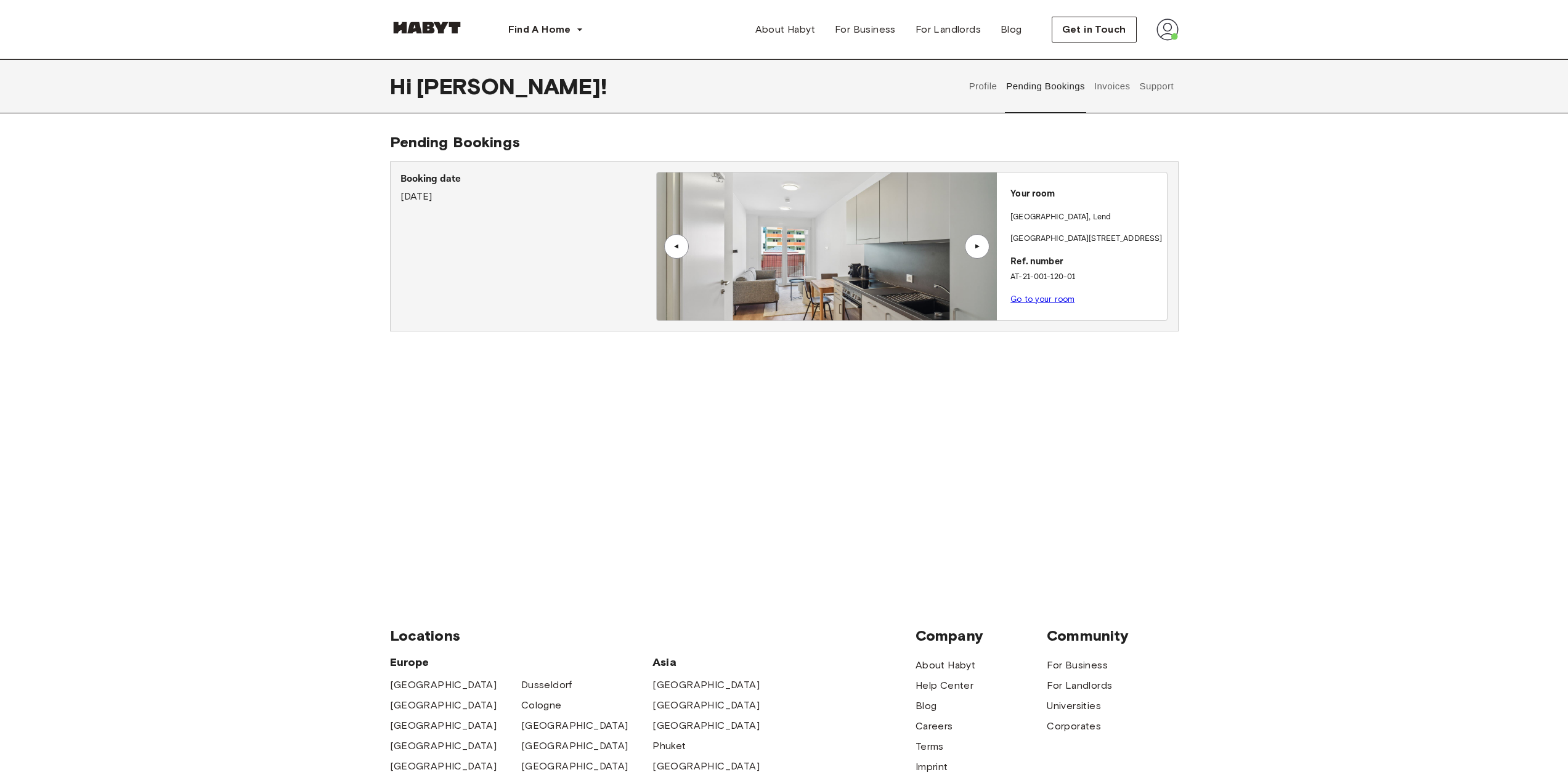
click at [1044, 302] on link "Go to your room" at bounding box center [1042, 299] width 64 height 9
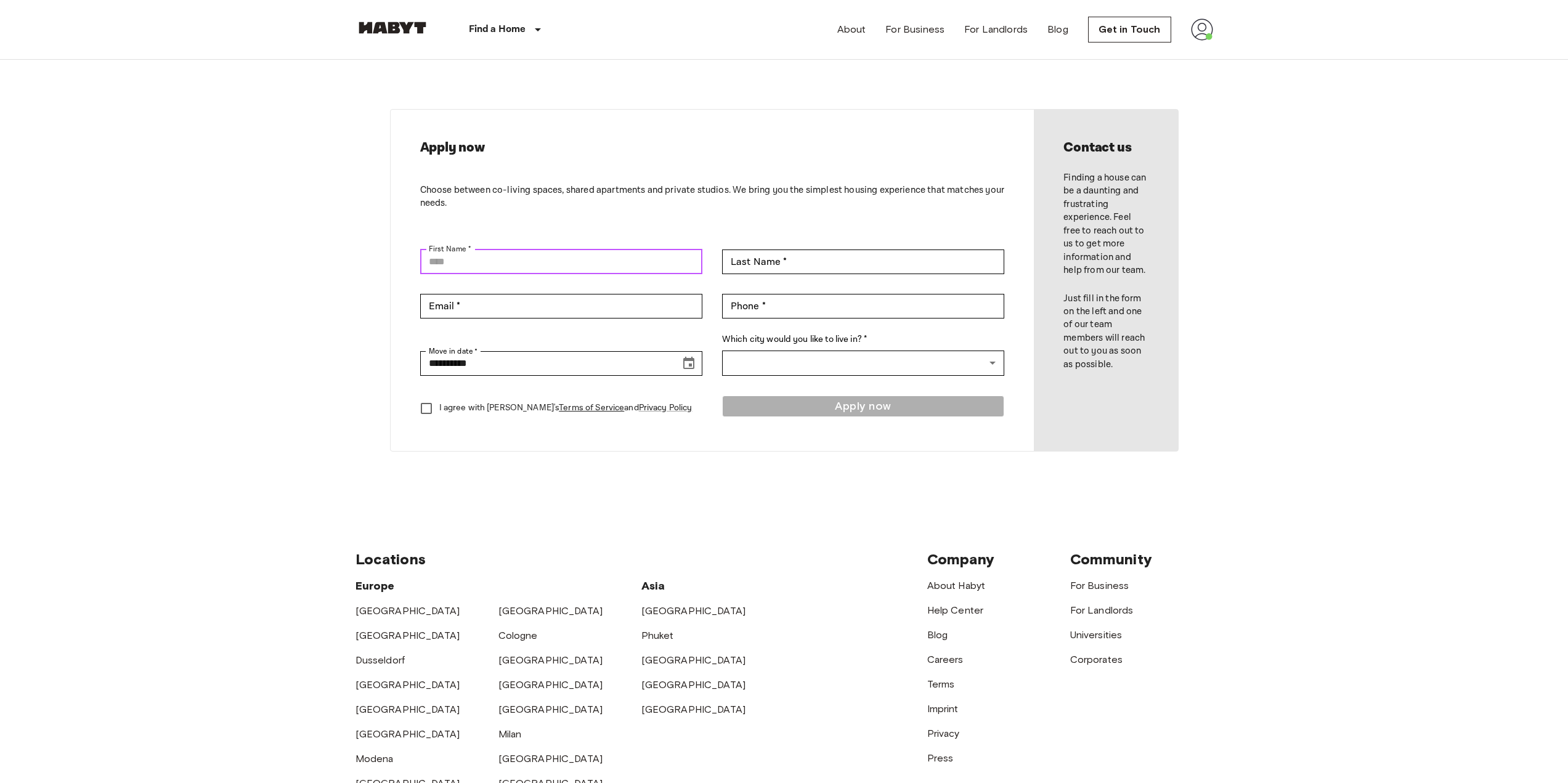
click at [547, 267] on input "First Name *" at bounding box center [561, 261] width 282 height 25
click at [768, 255] on div "Last Name * Last Name *" at bounding box center [863, 261] width 282 height 25
click at [466, 272] on input "**********" at bounding box center [561, 261] width 282 height 25
type input "********"
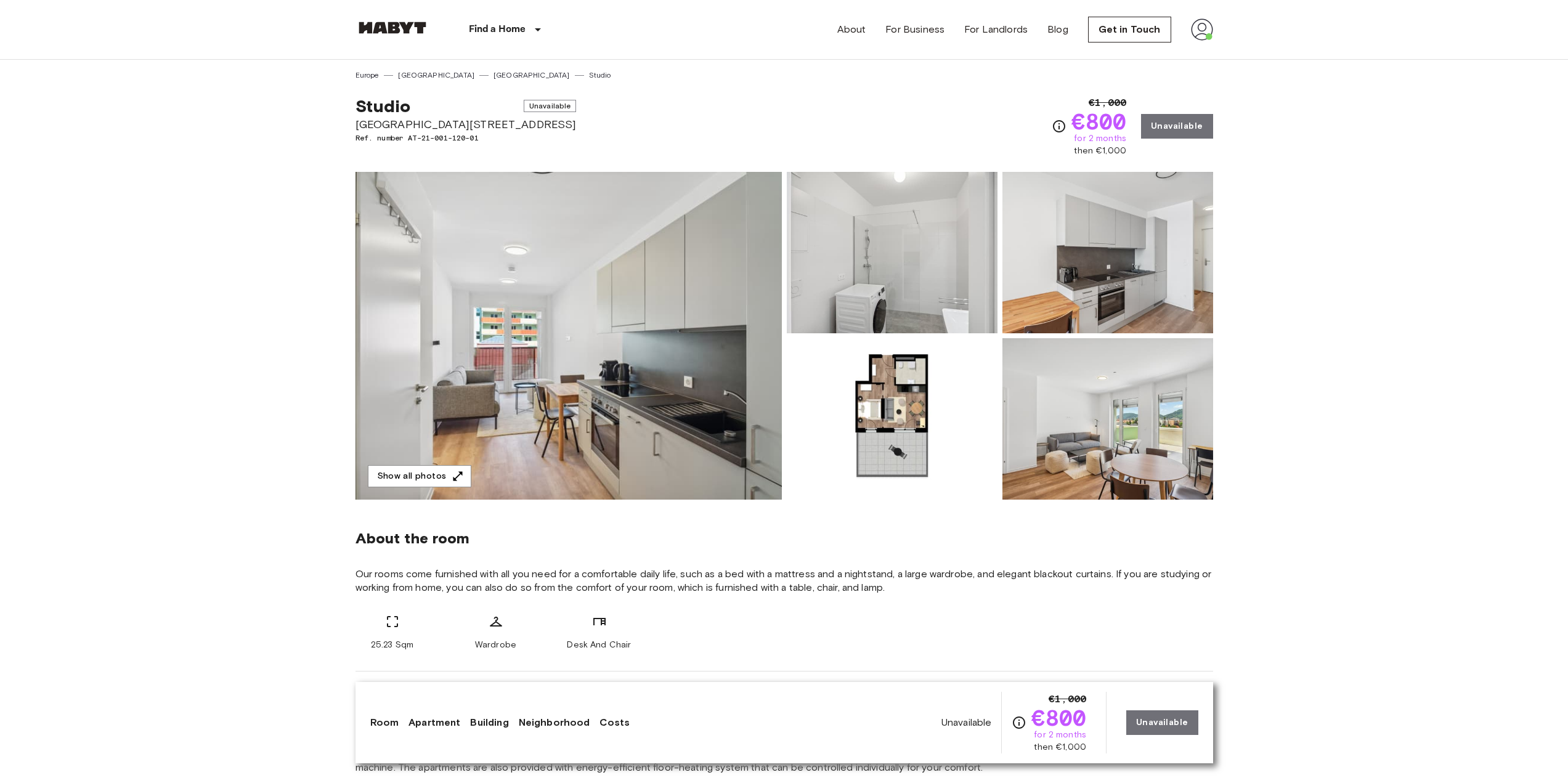
click at [1200, 27] on img at bounding box center [1202, 29] width 22 height 22
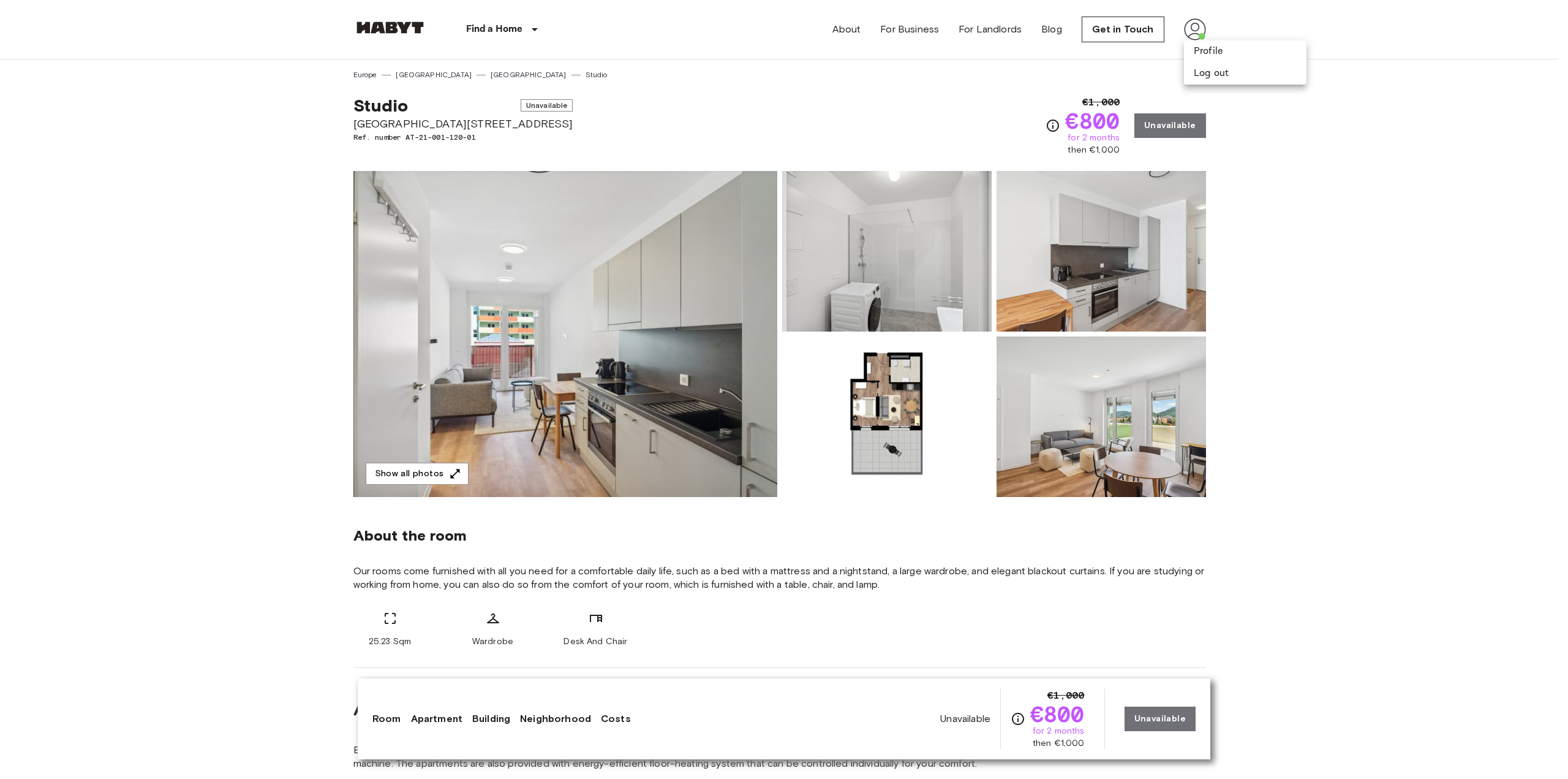
click at [1007, 33] on div at bounding box center [784, 389] width 1568 height 779
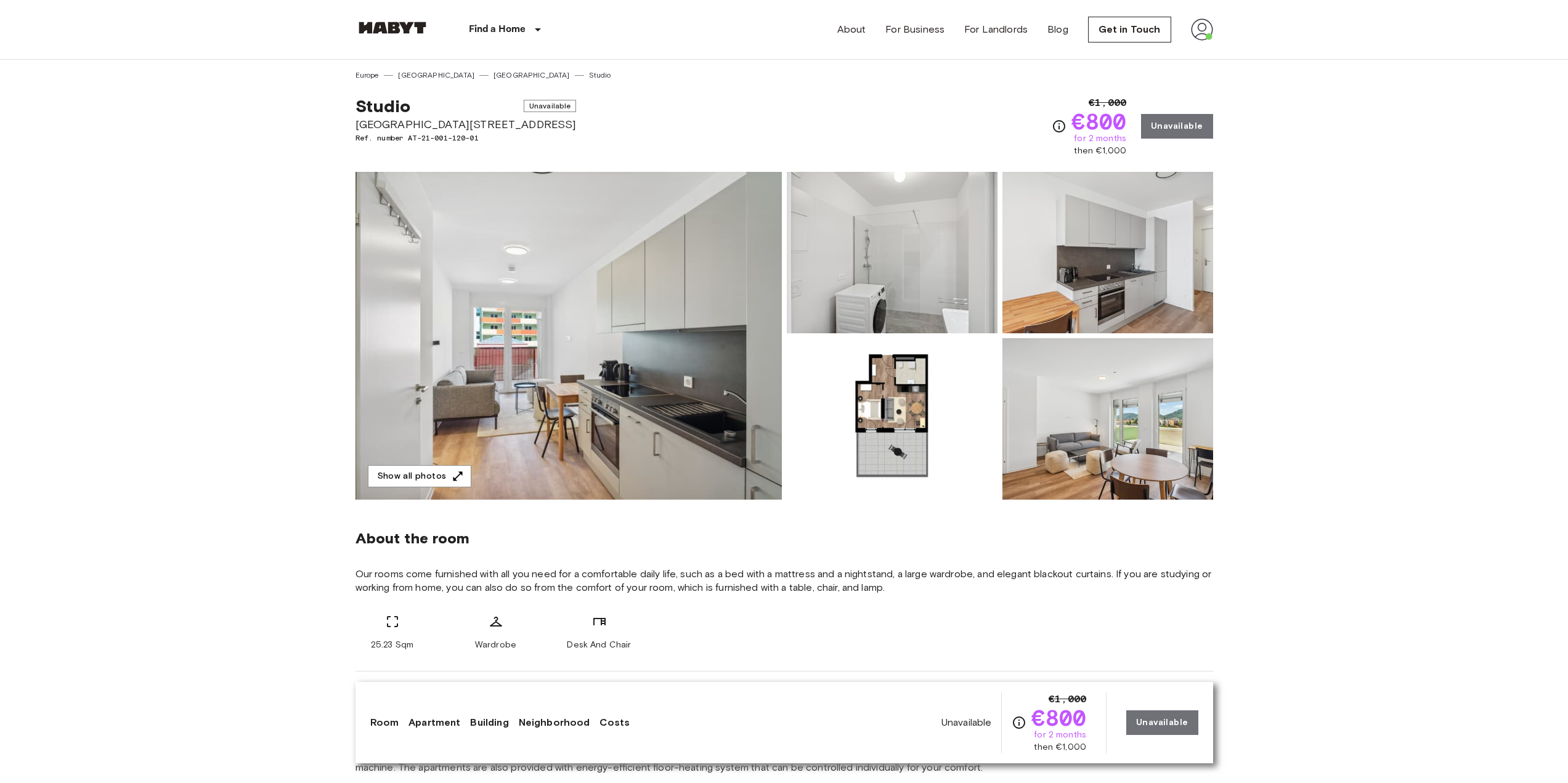
click at [1196, 32] on img at bounding box center [1202, 29] width 22 height 22
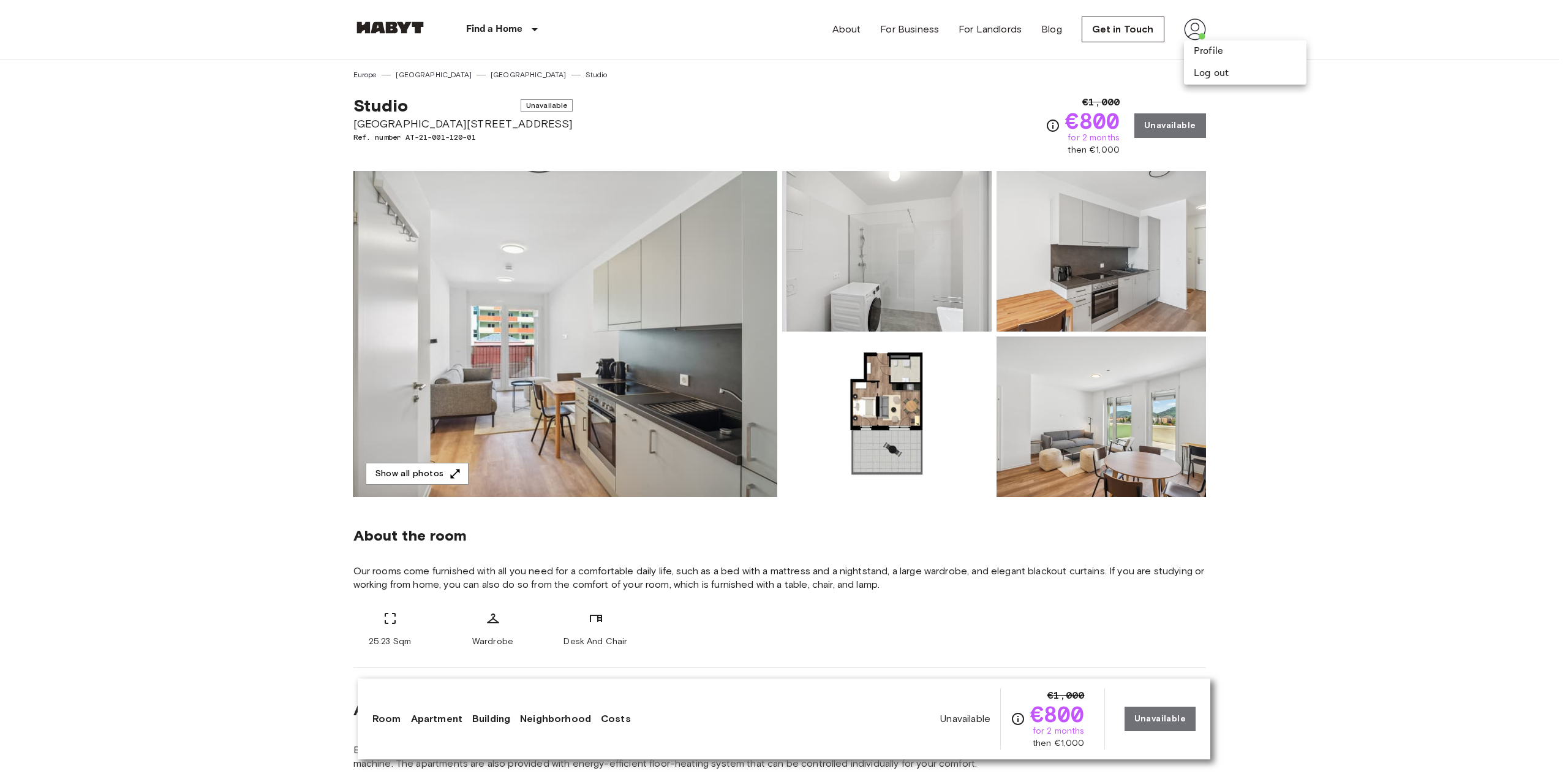
drag, startPoint x: 955, startPoint y: 104, endPoint x: 1048, endPoint y: 44, distance: 110.7
click at [956, 104] on div at bounding box center [784, 389] width 1568 height 779
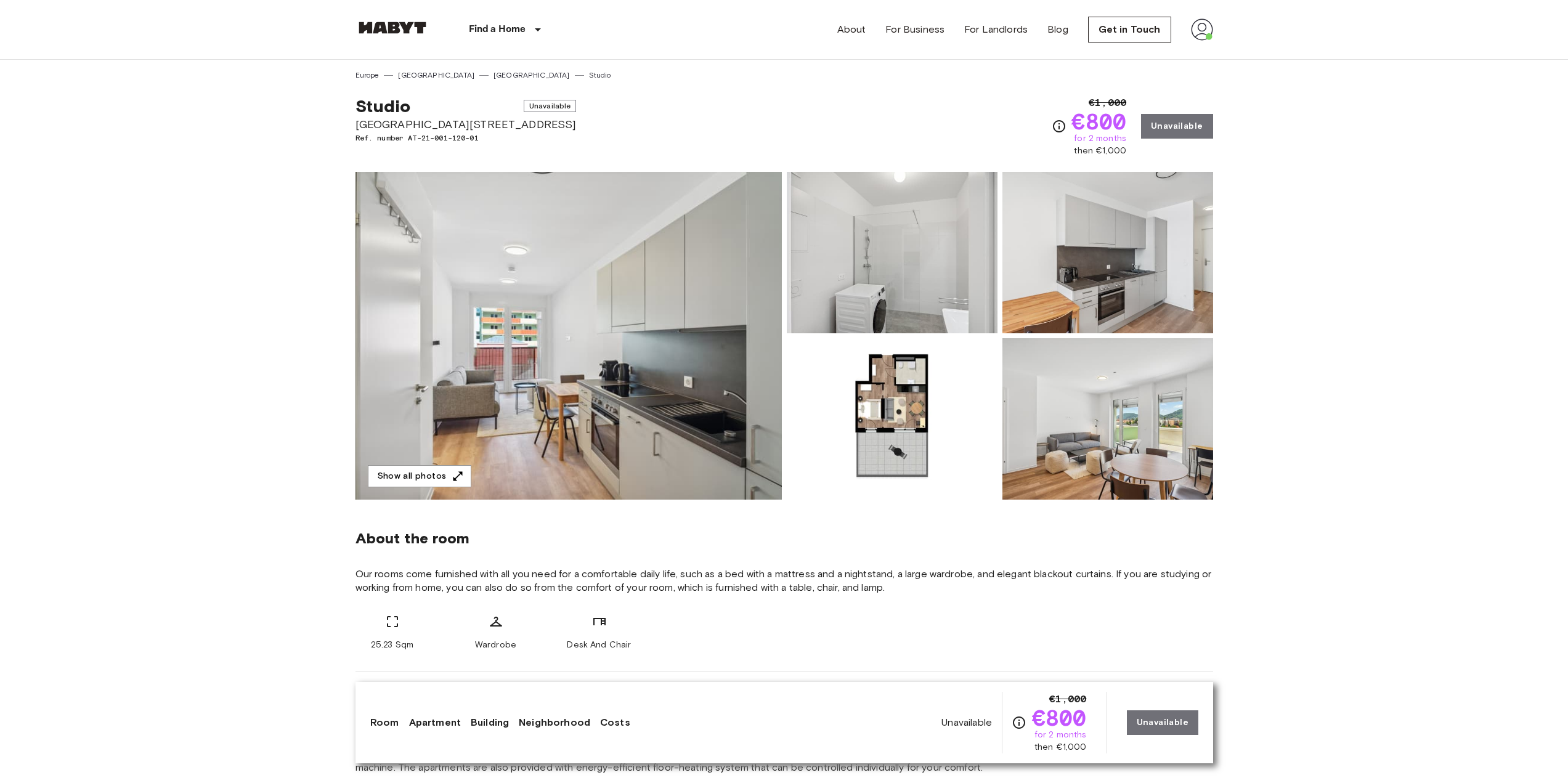
click at [1192, 25] on img at bounding box center [1202, 29] width 22 height 22
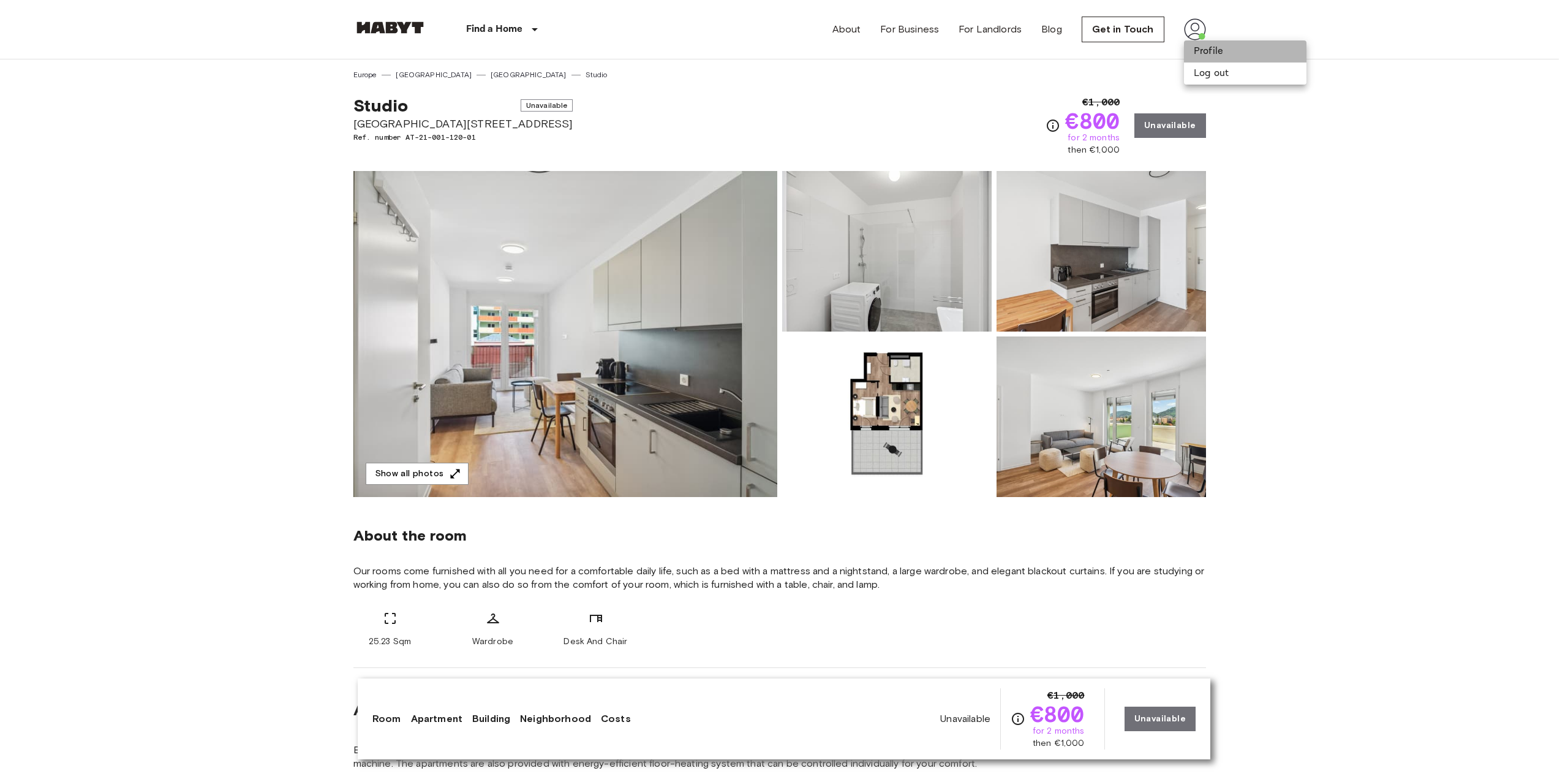
click at [1202, 56] on li "Profile" at bounding box center [1246, 51] width 123 height 22
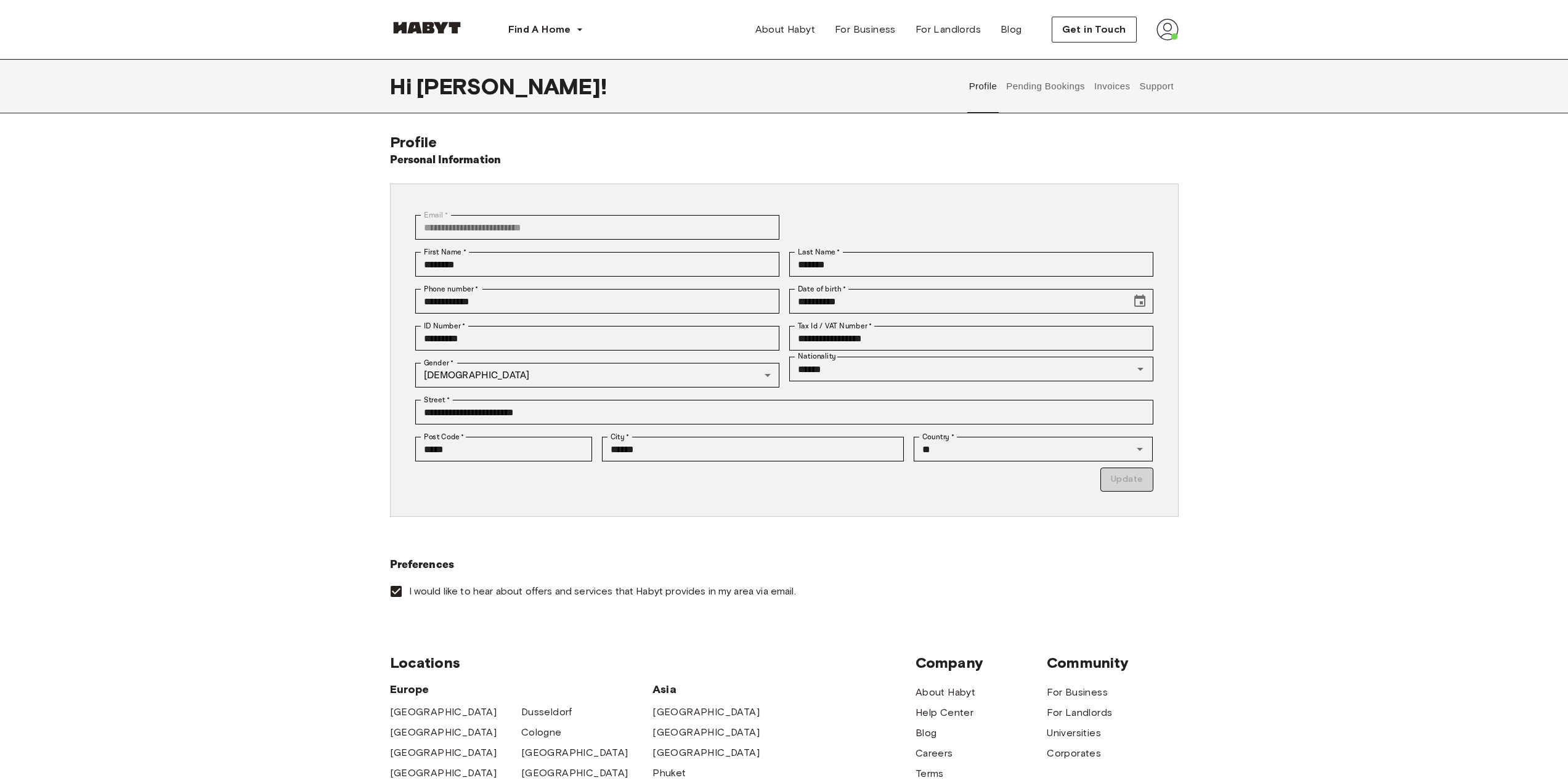
click at [1108, 82] on button "Invoices" at bounding box center [1112, 86] width 39 height 54
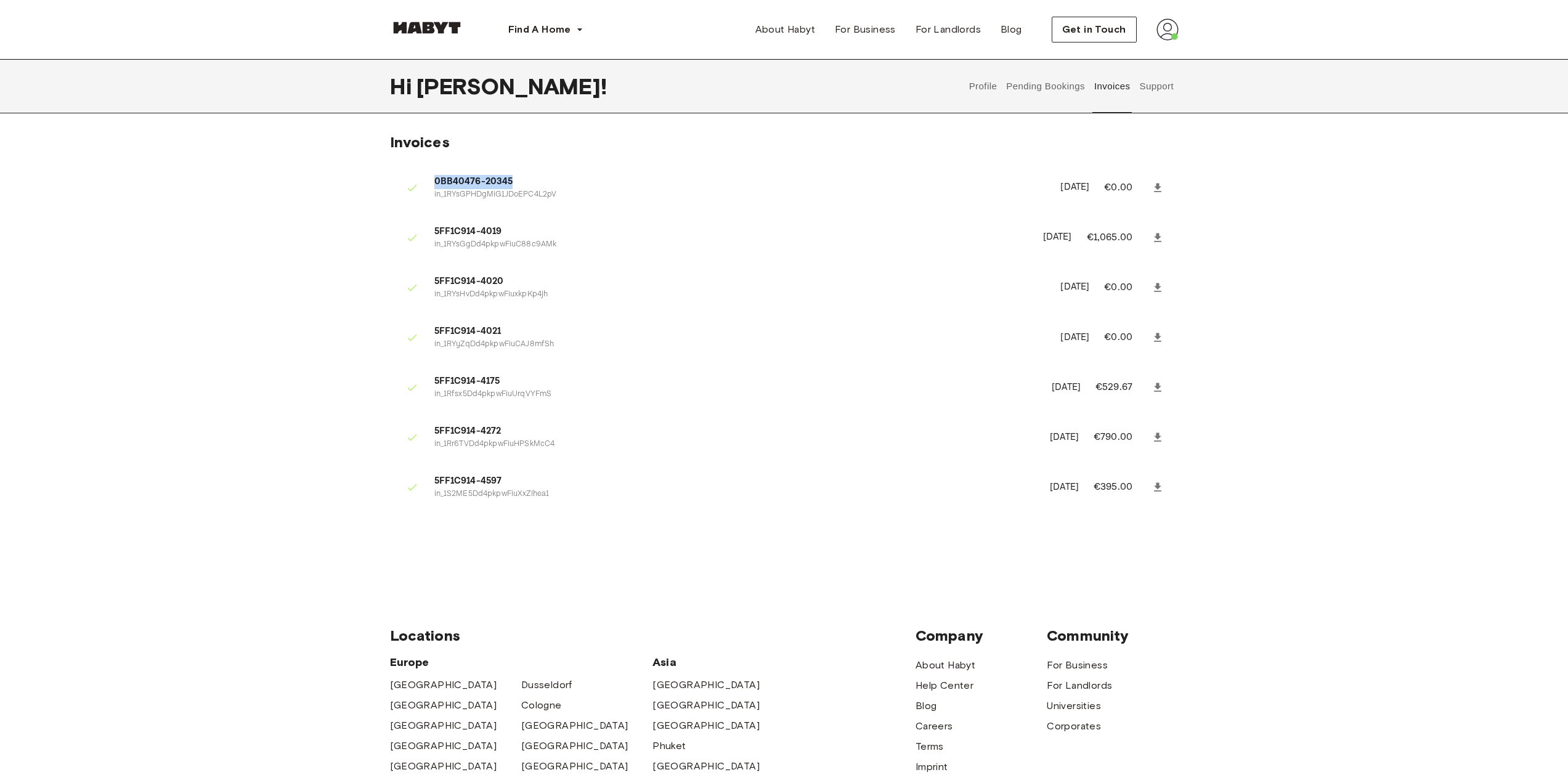
drag, startPoint x: 511, startPoint y: 182, endPoint x: 436, endPoint y: 188, distance: 75.2
click at [436, 188] on span "0BB40476-20345" at bounding box center [740, 182] width 612 height 14
copy span "0BB40476-20345"
drag, startPoint x: 433, startPoint y: 278, endPoint x: 507, endPoint y: 269, distance: 74.5
click at [507, 269] on li "5FF1C914-4020 in_1RYsHvDd4pkpwFiuxkpKp4jh June 11th, 2025 €0.00" at bounding box center [784, 287] width 789 height 42
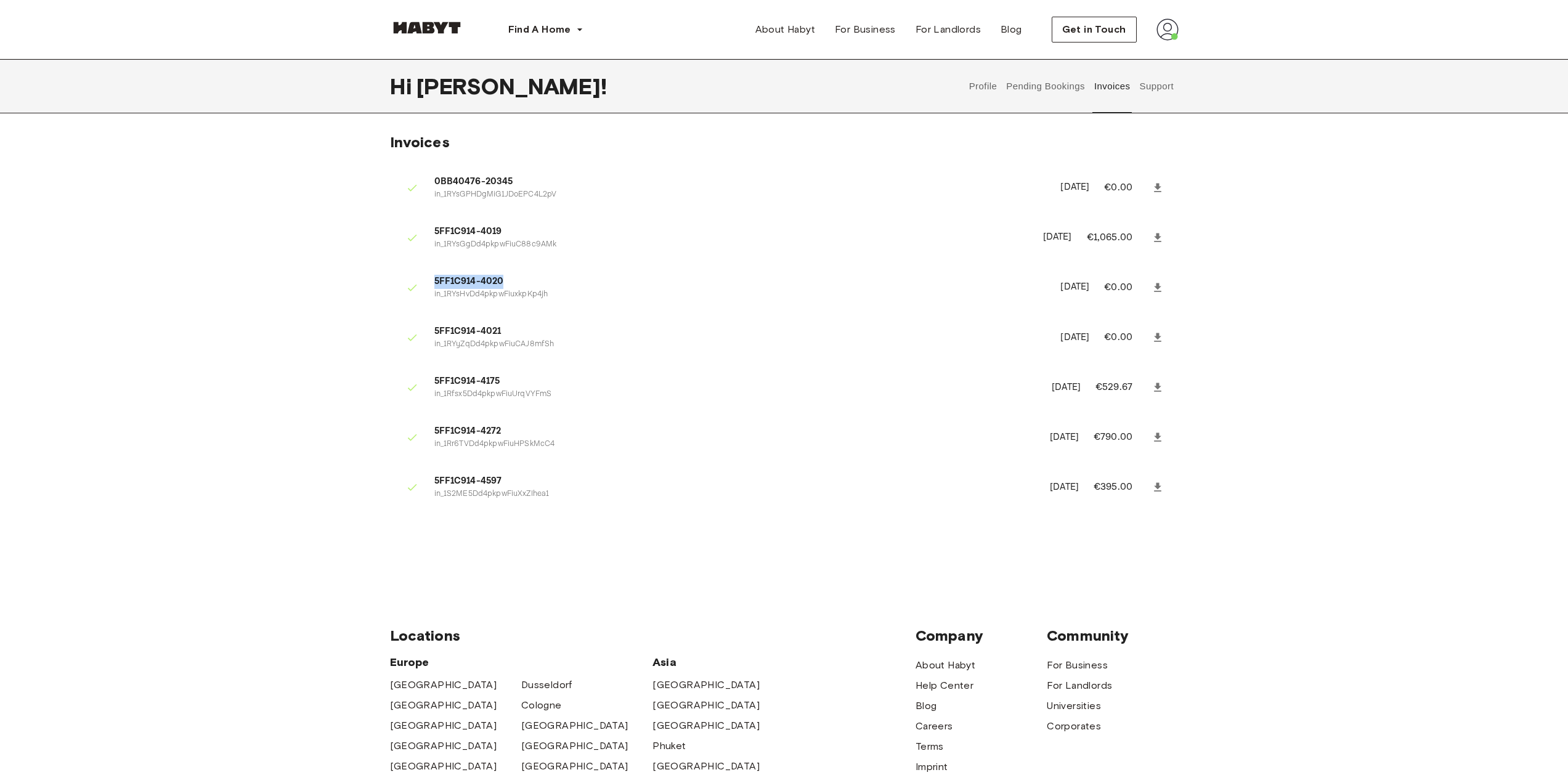
copy span "5FF1C914-4020"
drag, startPoint x: 434, startPoint y: 327, endPoint x: 507, endPoint y: 323, distance: 73.1
click at [507, 323] on li "5FF1C914-4021 in_1RYyZqDd4pkpwFiuCAJ8mfSh June 12th, 2025 €0.00" at bounding box center [784, 337] width 789 height 42
copy span "5FF1C914-4021"
